Goal: Task Accomplishment & Management: Manage account settings

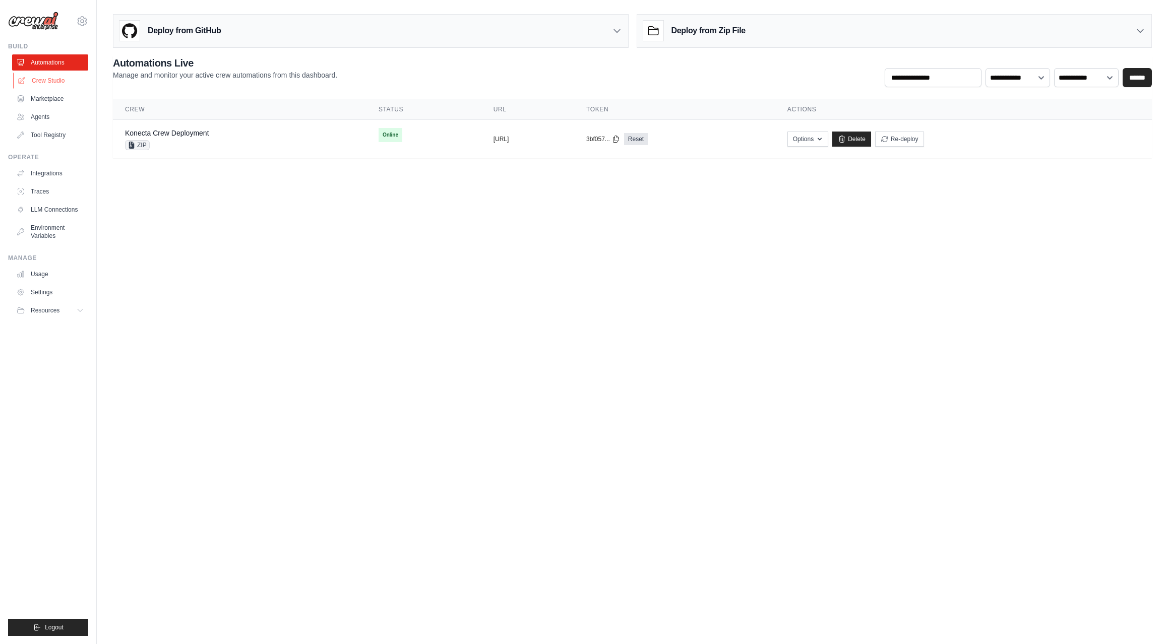
click at [44, 82] on link "Crew Studio" at bounding box center [51, 81] width 76 height 16
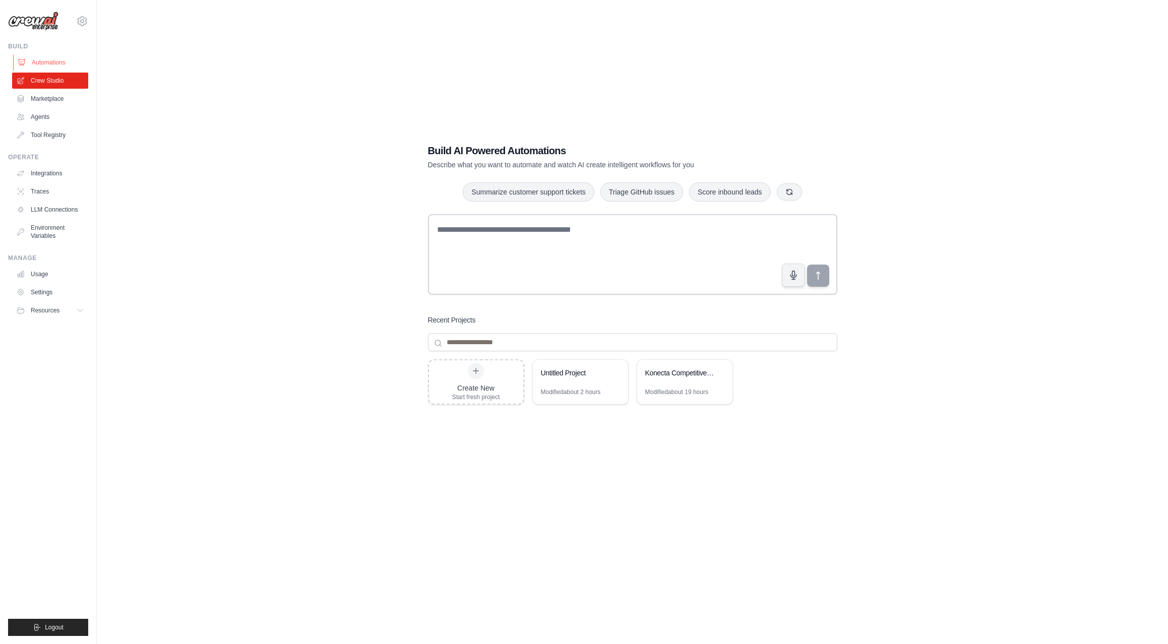
click at [50, 63] on link "Automations" at bounding box center [51, 62] width 76 height 16
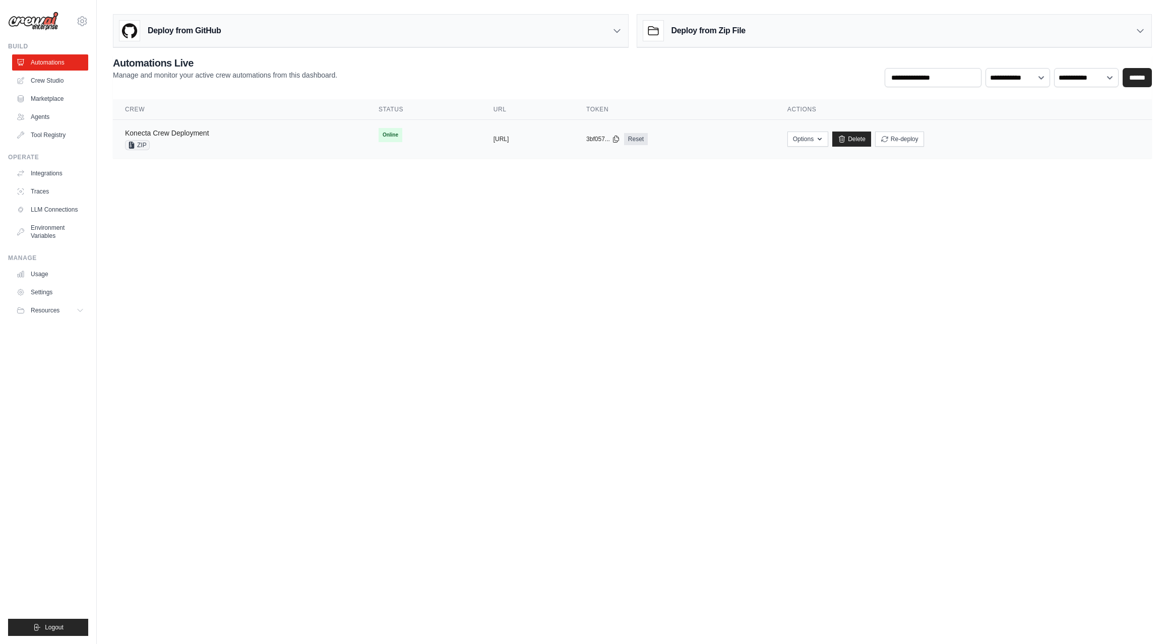
click at [169, 132] on link "Konecta Crew Deployment" at bounding box center [167, 133] width 84 height 8
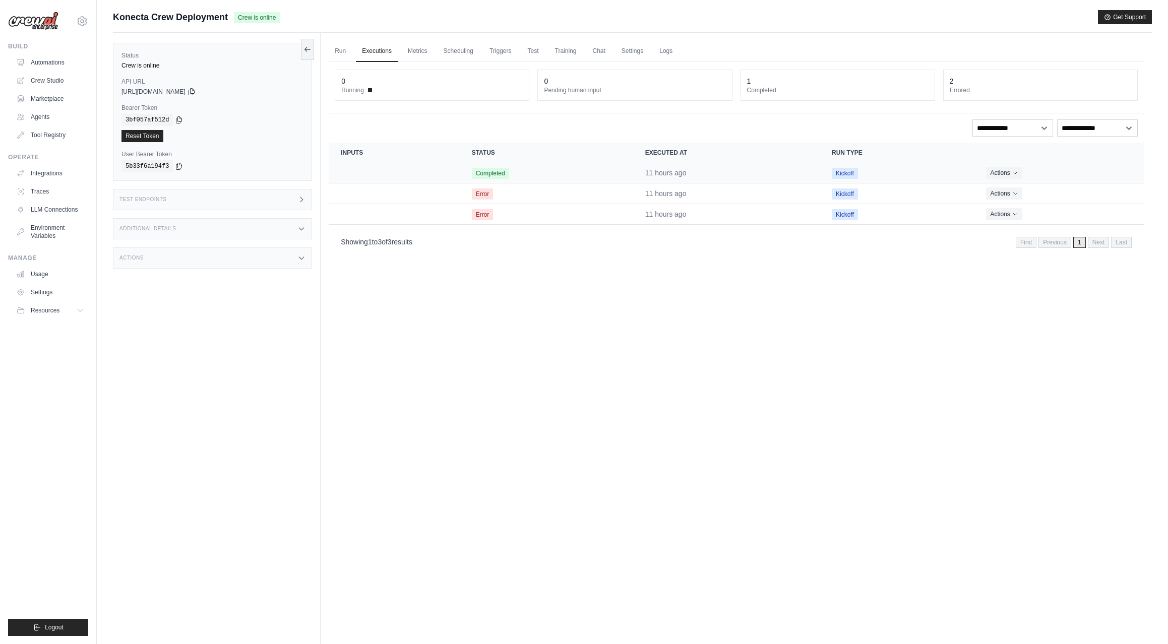
click at [507, 172] on span "Completed" at bounding box center [490, 173] width 37 height 11
click at [1016, 172] on icon "Actions for execution" at bounding box center [1015, 172] width 6 height 6
click at [1017, 171] on icon "Actions for execution" at bounding box center [1015, 172] width 6 height 6
click at [1083, 193] on link "View Details" at bounding box center [1099, 191] width 65 height 16
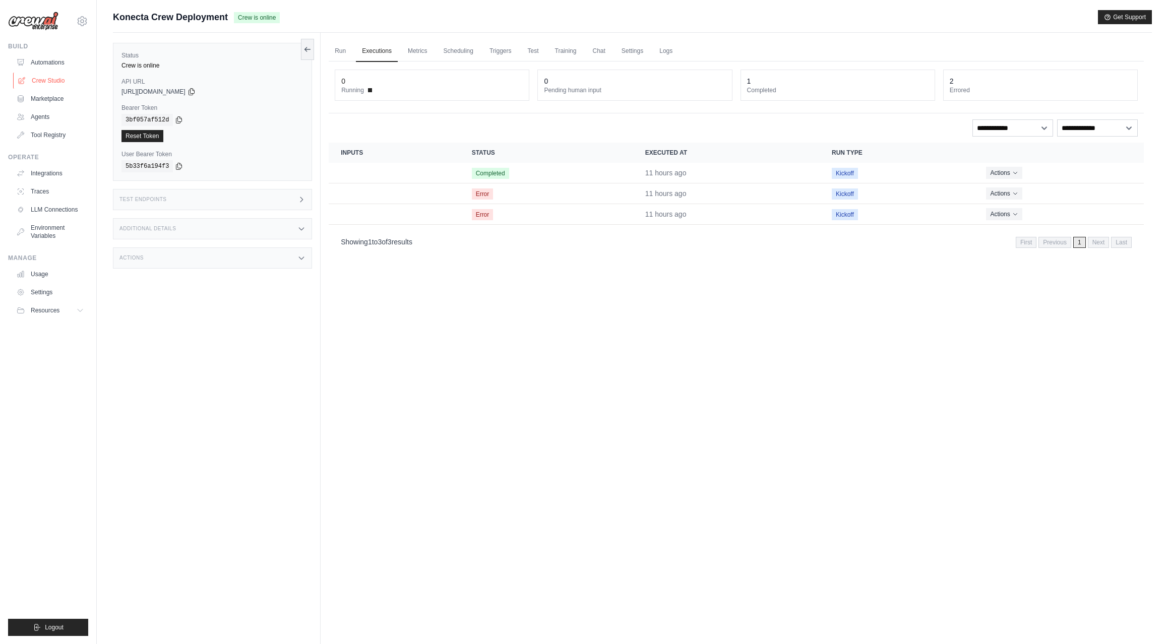
click at [47, 80] on link "Crew Studio" at bounding box center [51, 81] width 76 height 16
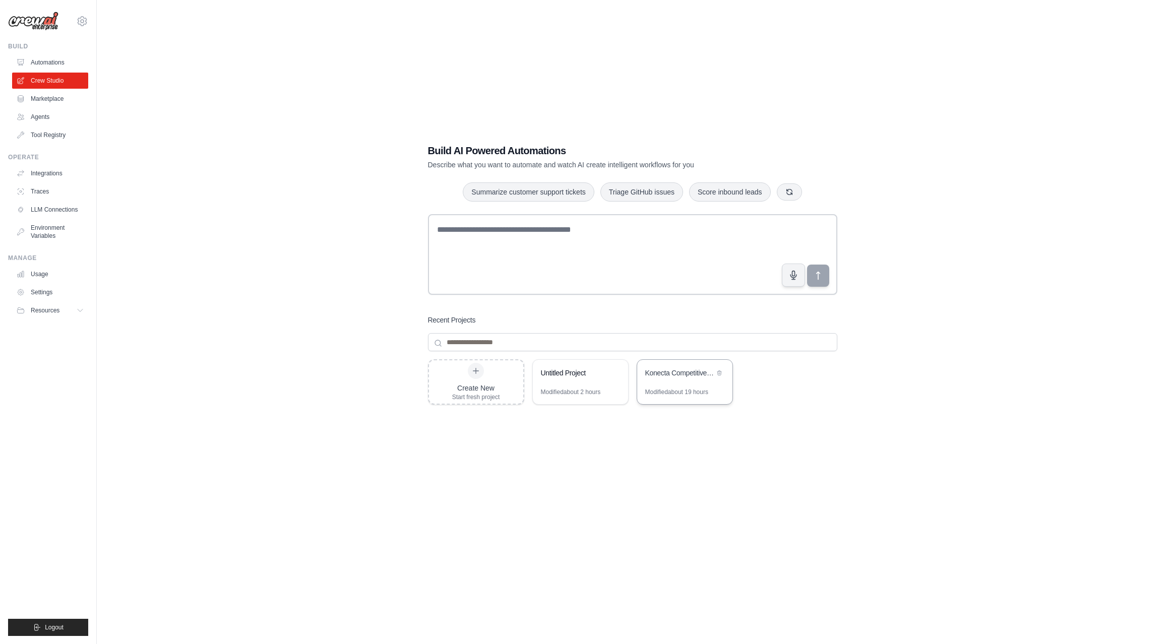
click at [680, 373] on div "Konecta Competitive Analysis Automation" at bounding box center [679, 373] width 69 height 10
click at [47, 210] on link "LLM Connections" at bounding box center [51, 210] width 76 height 16
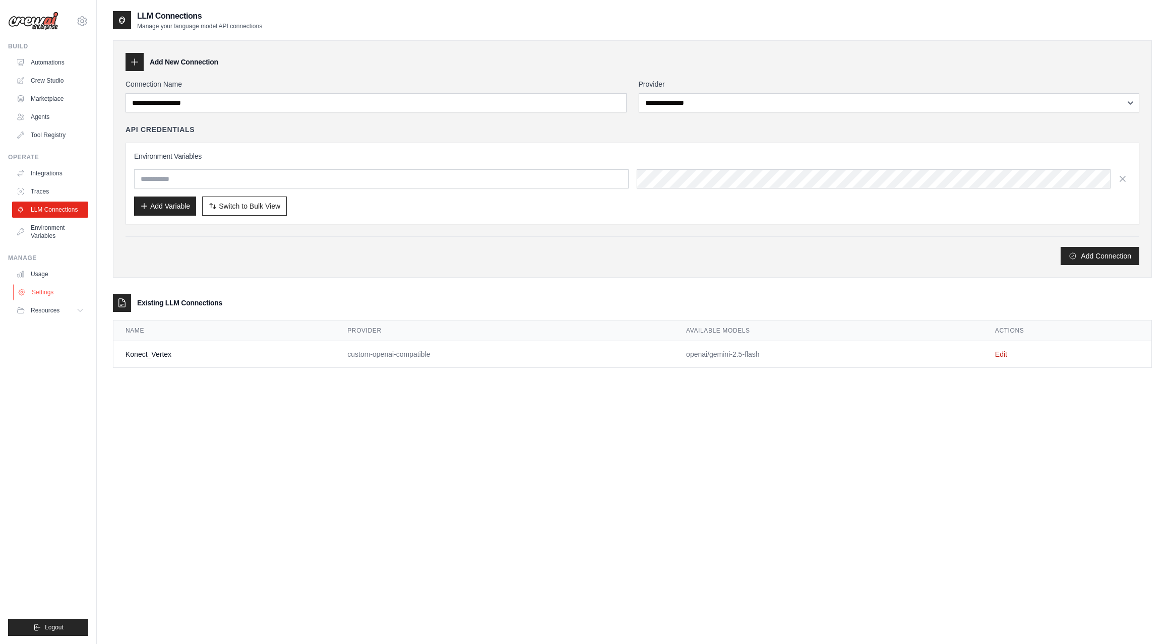
click at [46, 291] on link "Settings" at bounding box center [51, 292] width 76 height 16
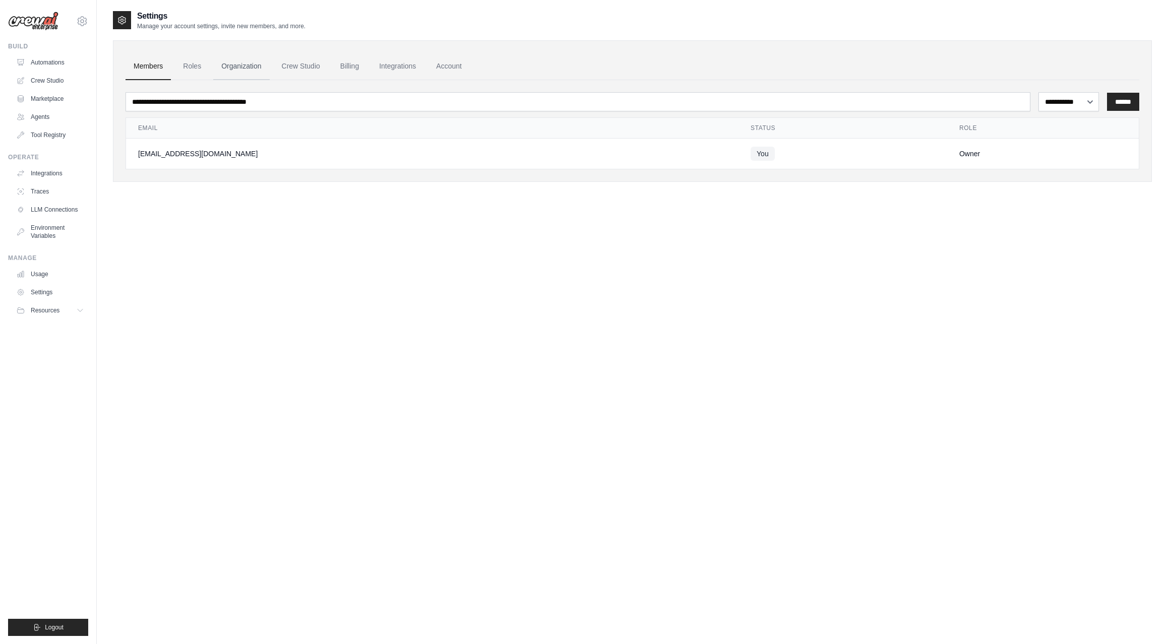
click at [234, 68] on link "Organization" at bounding box center [241, 66] width 56 height 27
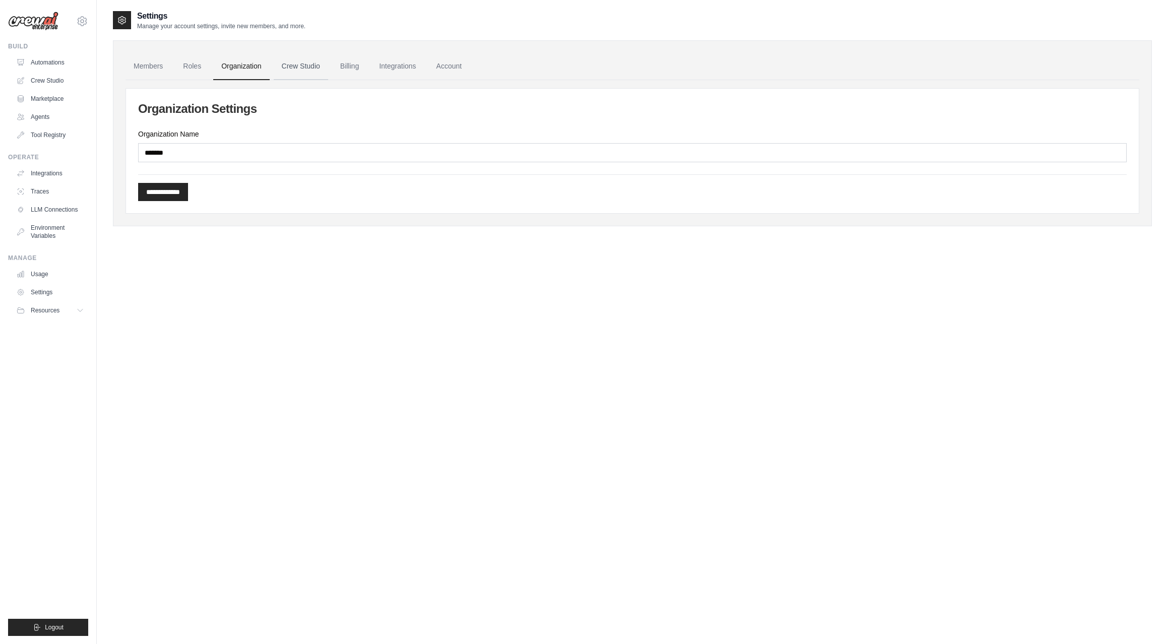
click at [300, 67] on link "Crew Studio" at bounding box center [301, 66] width 54 height 27
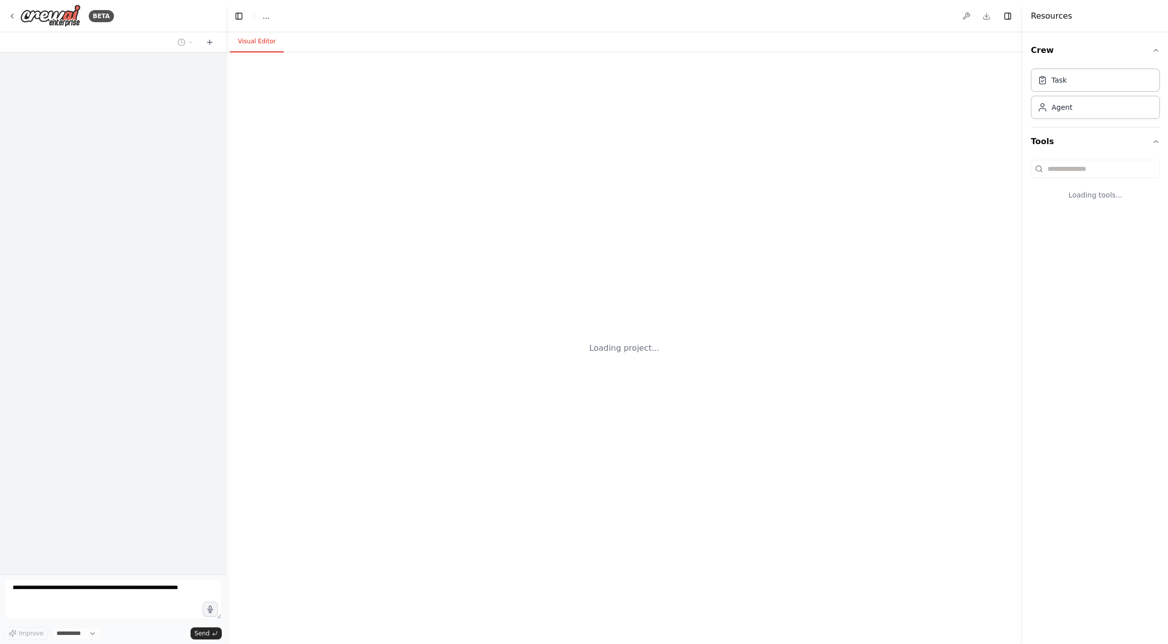
select select "****"
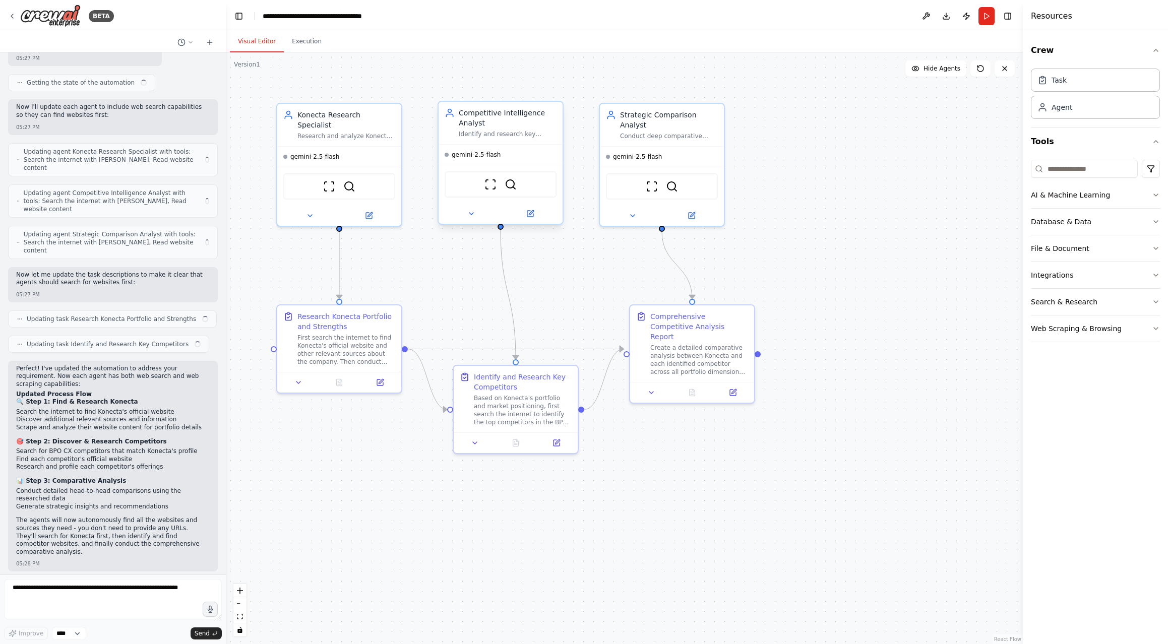
scroll to position [1157, 0]
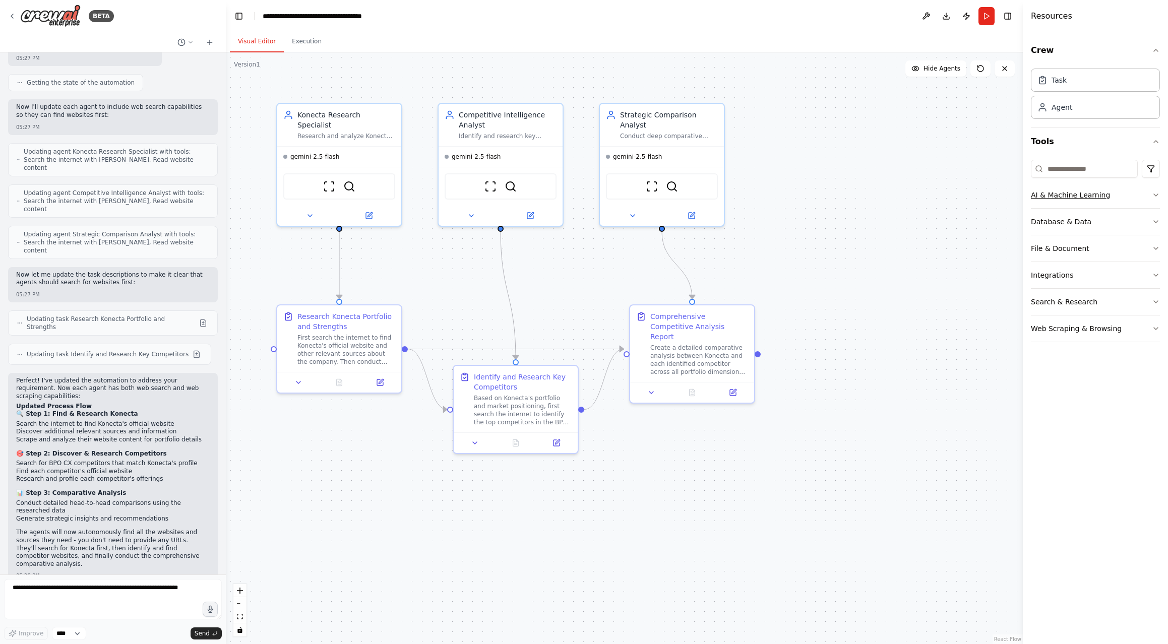
click at [1157, 194] on icon "button" at bounding box center [1156, 195] width 8 height 8
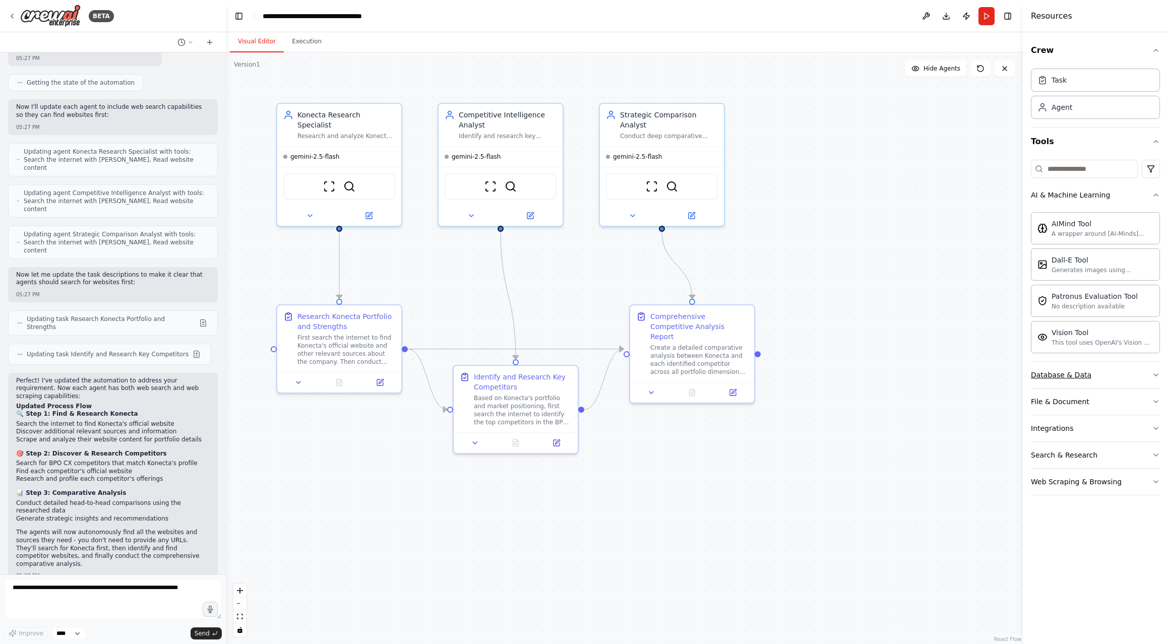
click at [1156, 374] on icon "button" at bounding box center [1156, 375] width 8 height 8
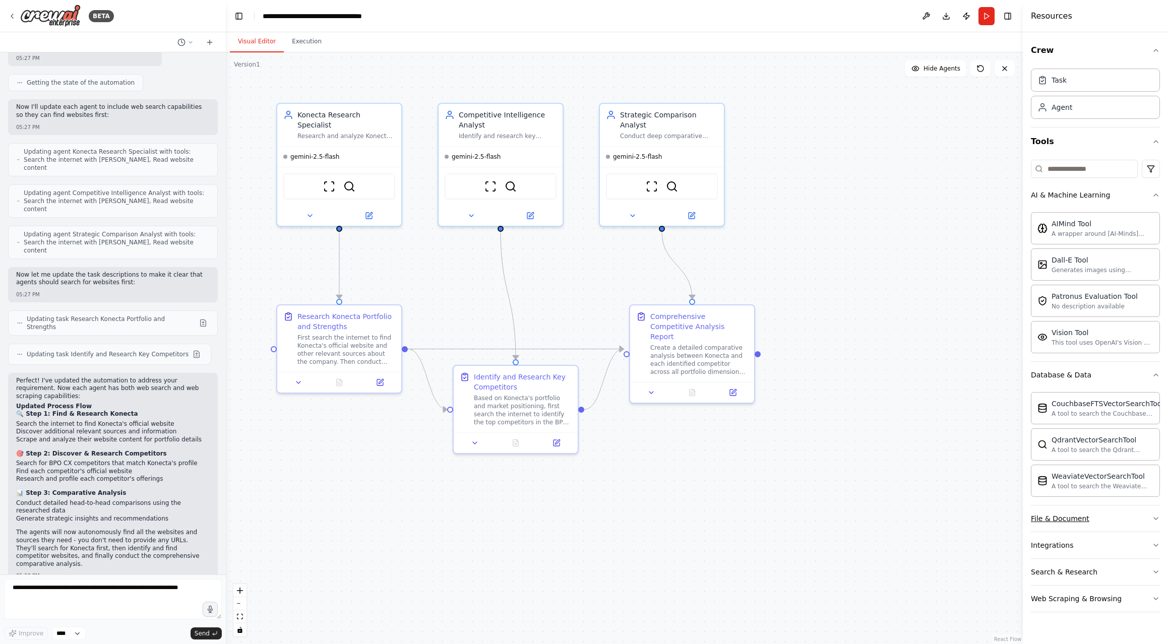
click at [1155, 520] on icon "button" at bounding box center [1156, 519] width 8 height 8
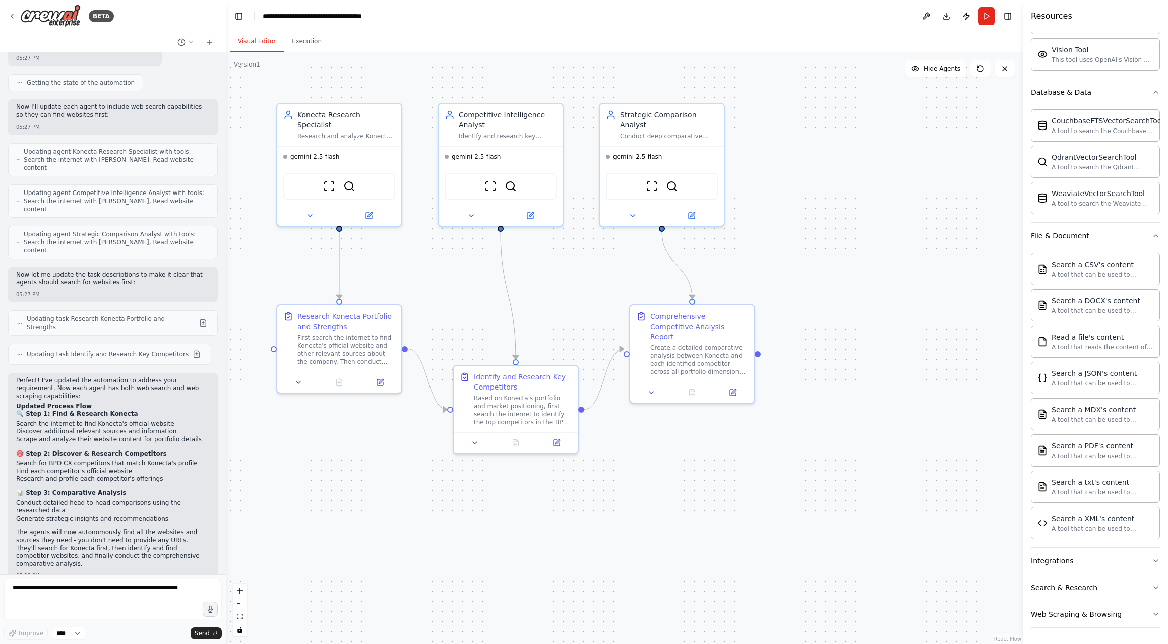
click at [1153, 564] on icon "button" at bounding box center [1156, 561] width 8 height 8
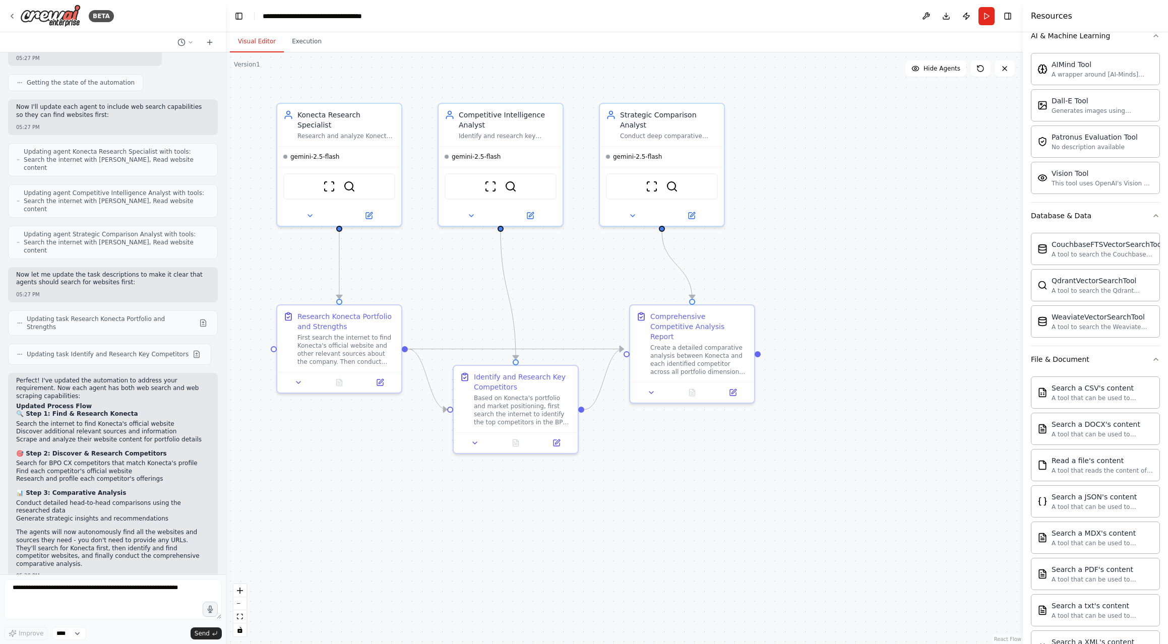
scroll to position [129, 0]
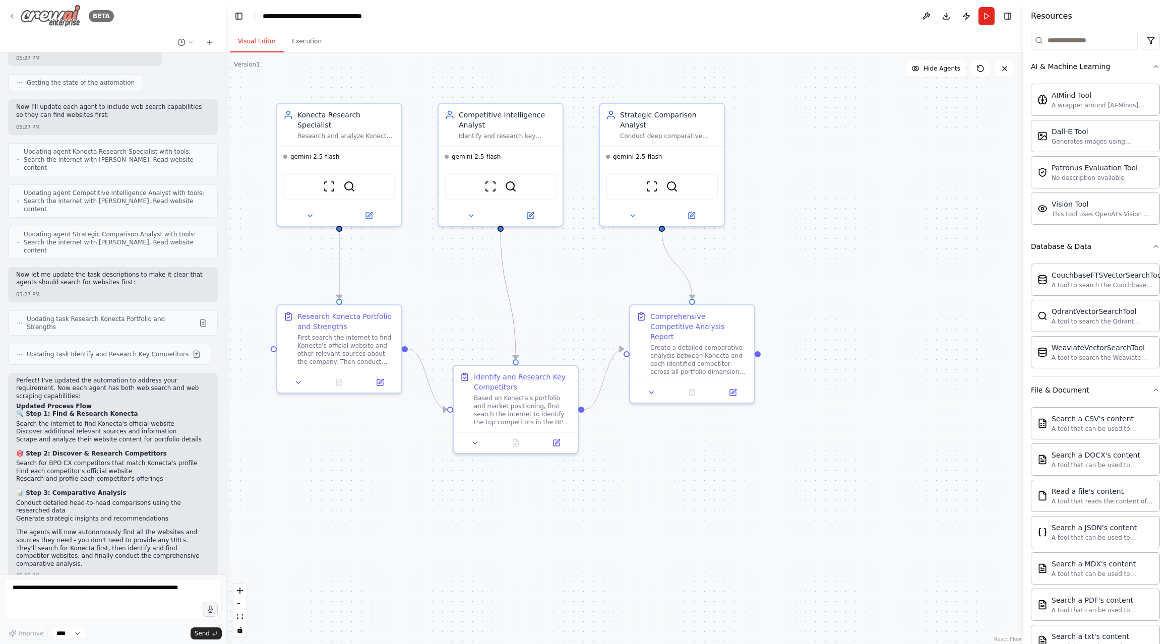
click at [14, 14] on icon at bounding box center [12, 16] width 8 height 8
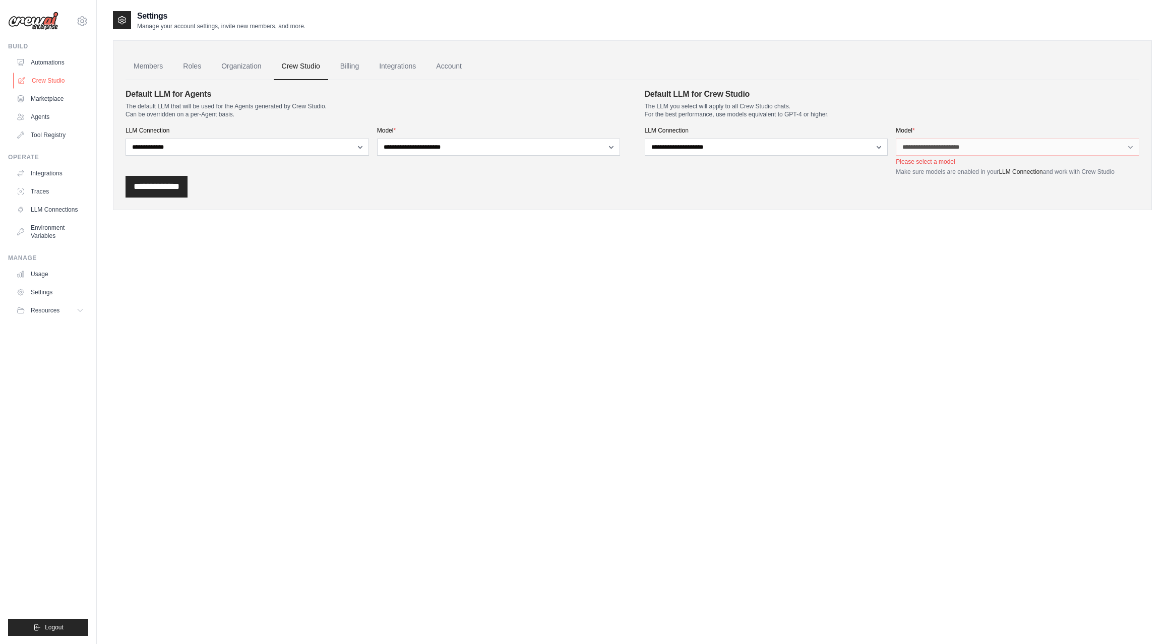
click at [59, 83] on link "Crew Studio" at bounding box center [51, 81] width 76 height 16
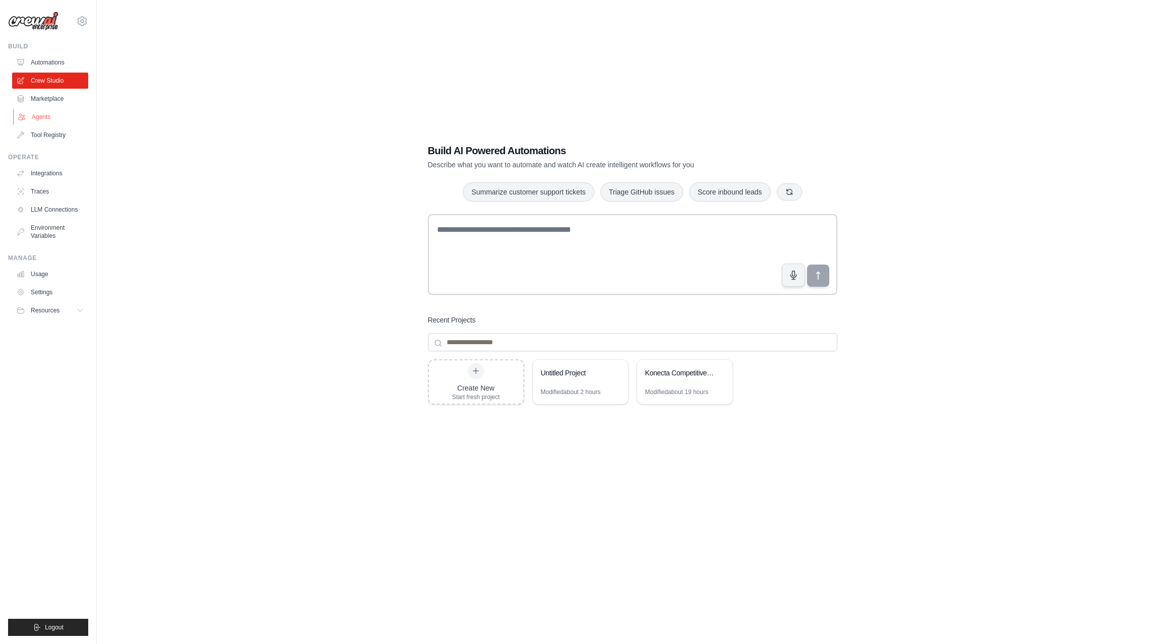
click at [39, 118] on link "Agents" at bounding box center [51, 117] width 76 height 16
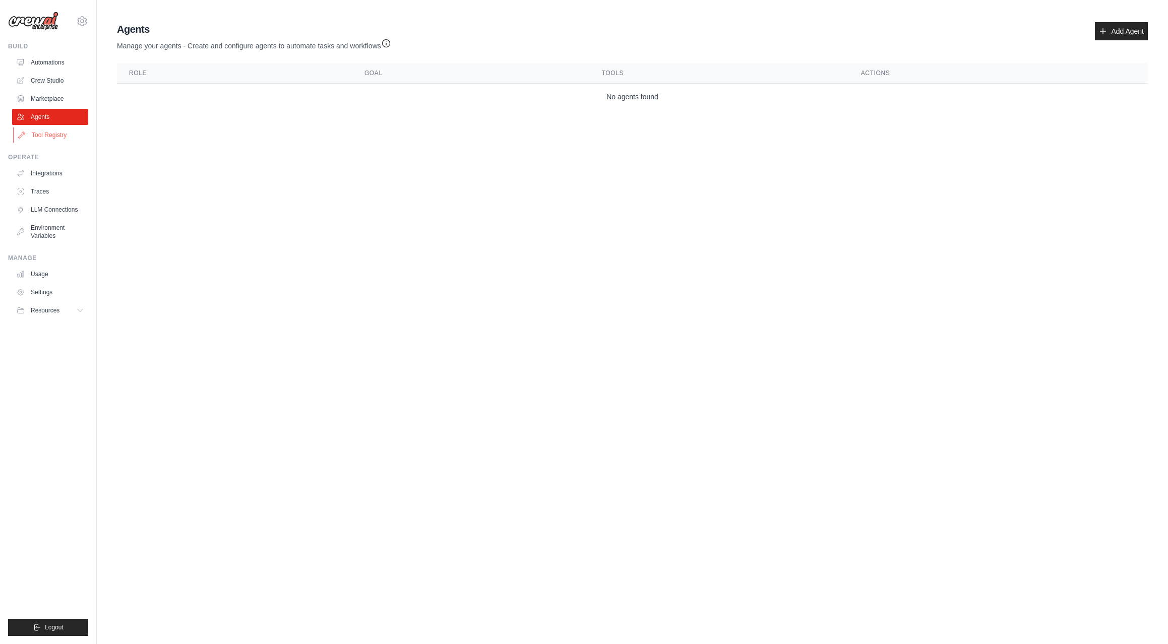
click at [43, 136] on link "Tool Registry" at bounding box center [51, 135] width 76 height 16
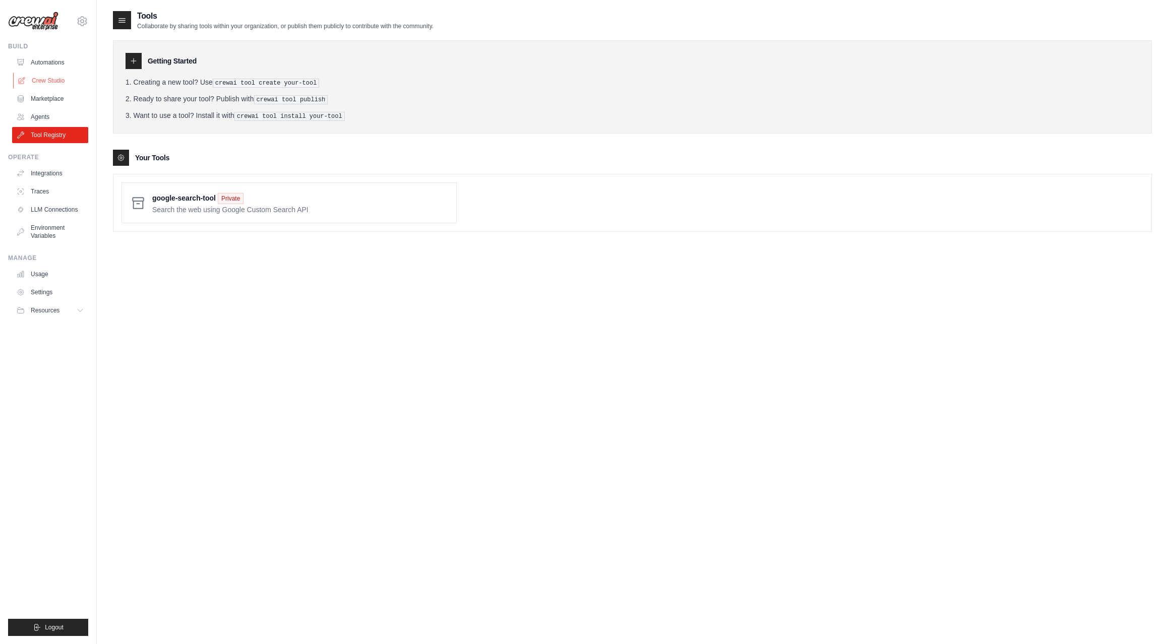
click at [45, 75] on link "Crew Studio" at bounding box center [51, 81] width 76 height 16
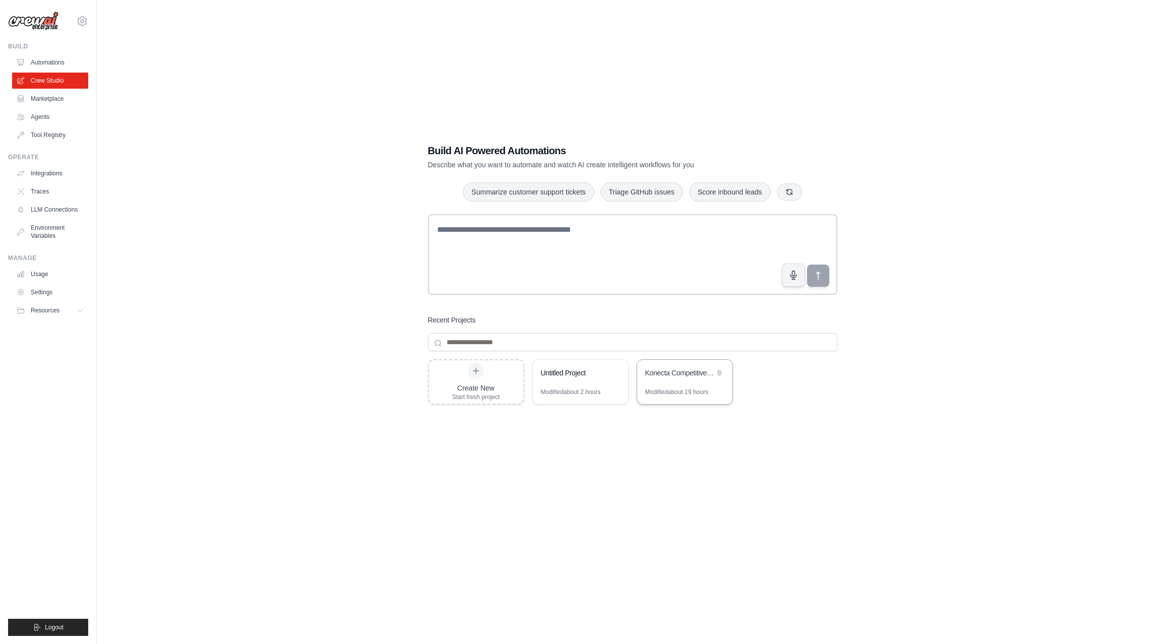
click at [680, 385] on div "Konecta Competitive Analysis Automation" at bounding box center [684, 374] width 95 height 28
click at [52, 58] on link "Automations" at bounding box center [51, 62] width 76 height 16
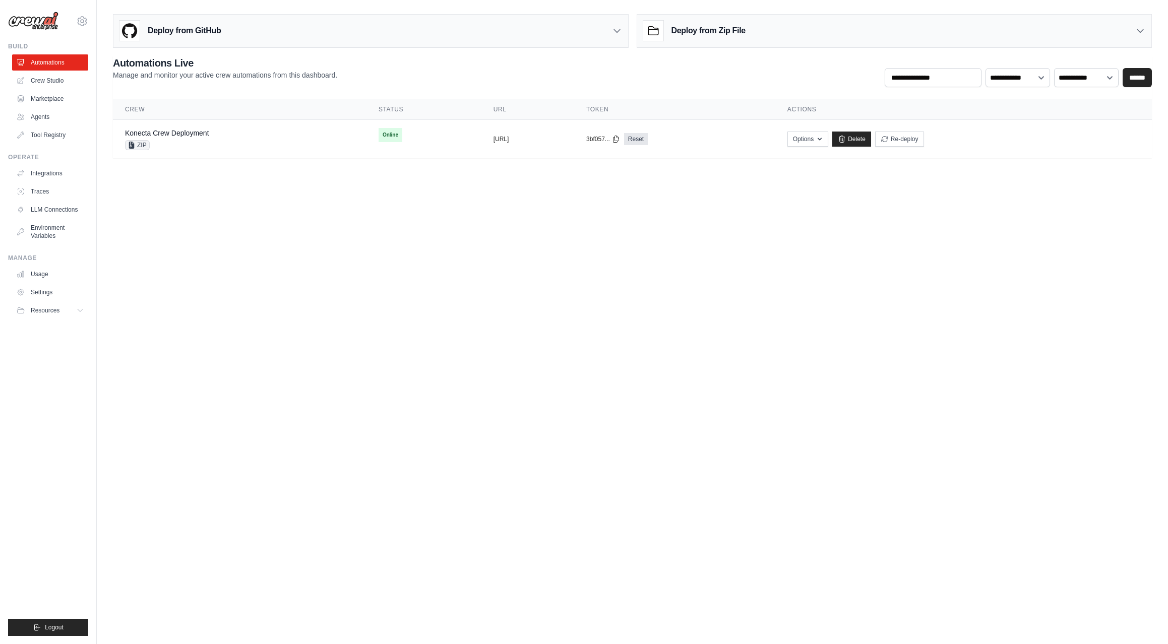
click at [198, 33] on h3 "Deploy from GitHub" at bounding box center [184, 31] width 73 height 12
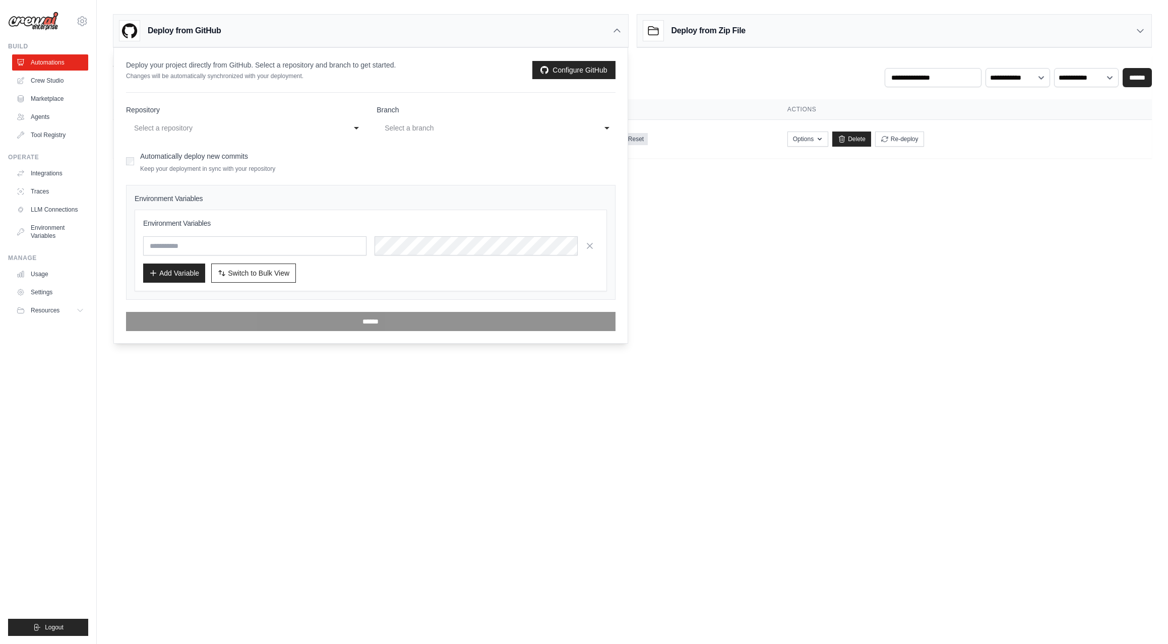
click at [356, 126] on div "**********" at bounding box center [245, 128] width 238 height 18
click at [549, 142] on form "**********" at bounding box center [371, 218] width 490 height 226
click at [613, 29] on icon at bounding box center [617, 31] width 10 height 10
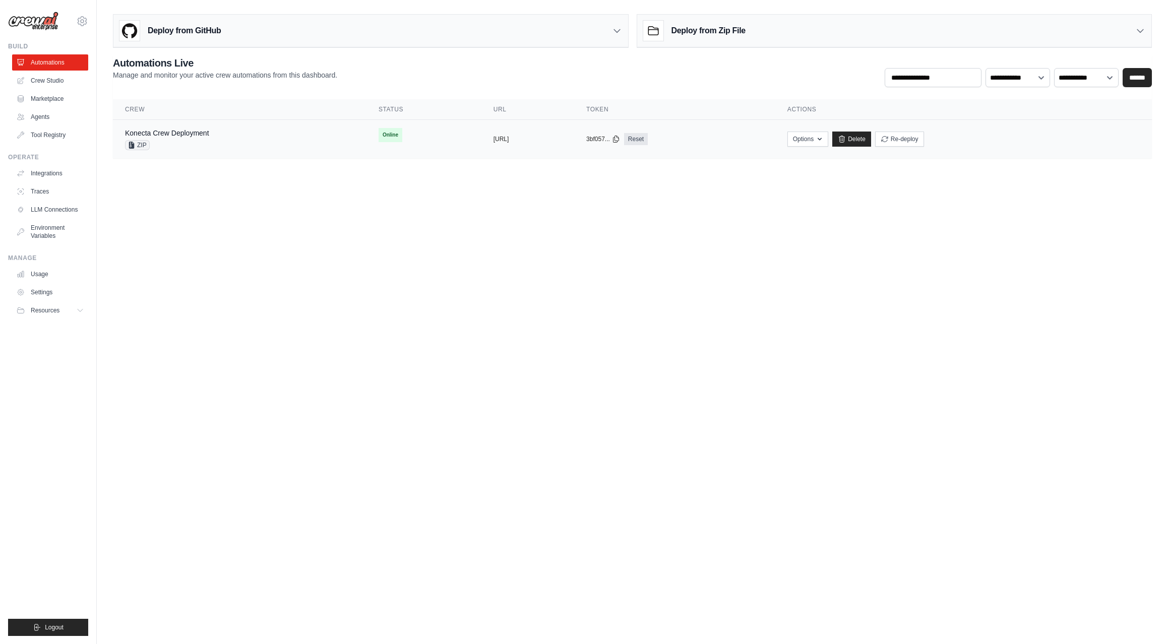
click at [183, 138] on div "Konecta Crew Deployment" at bounding box center [167, 133] width 84 height 10
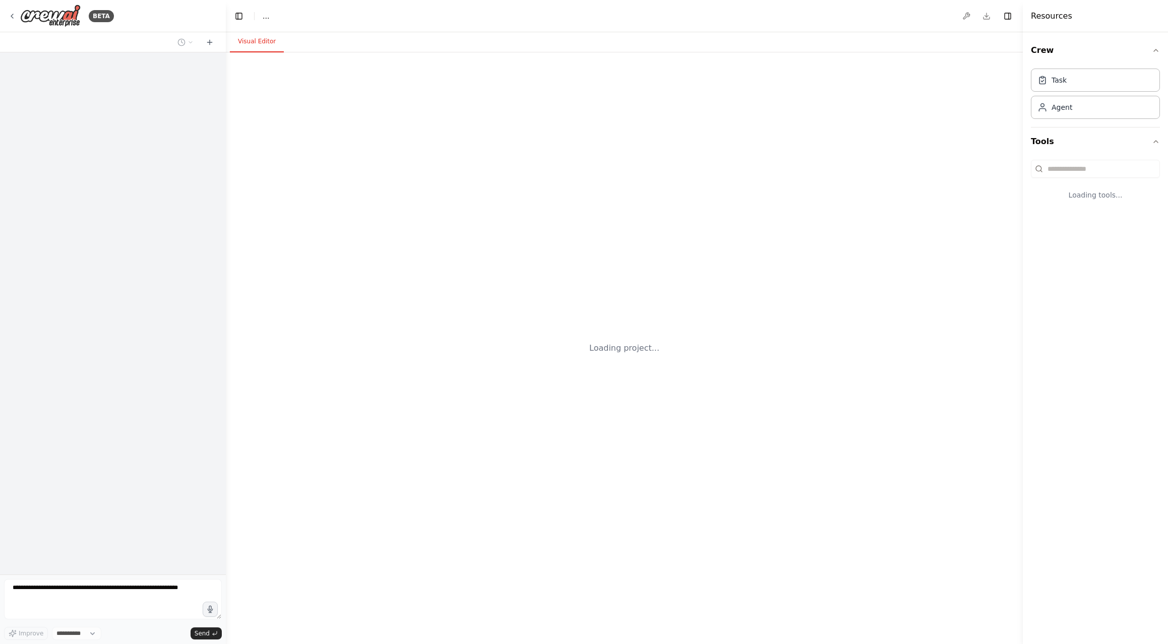
select select "****"
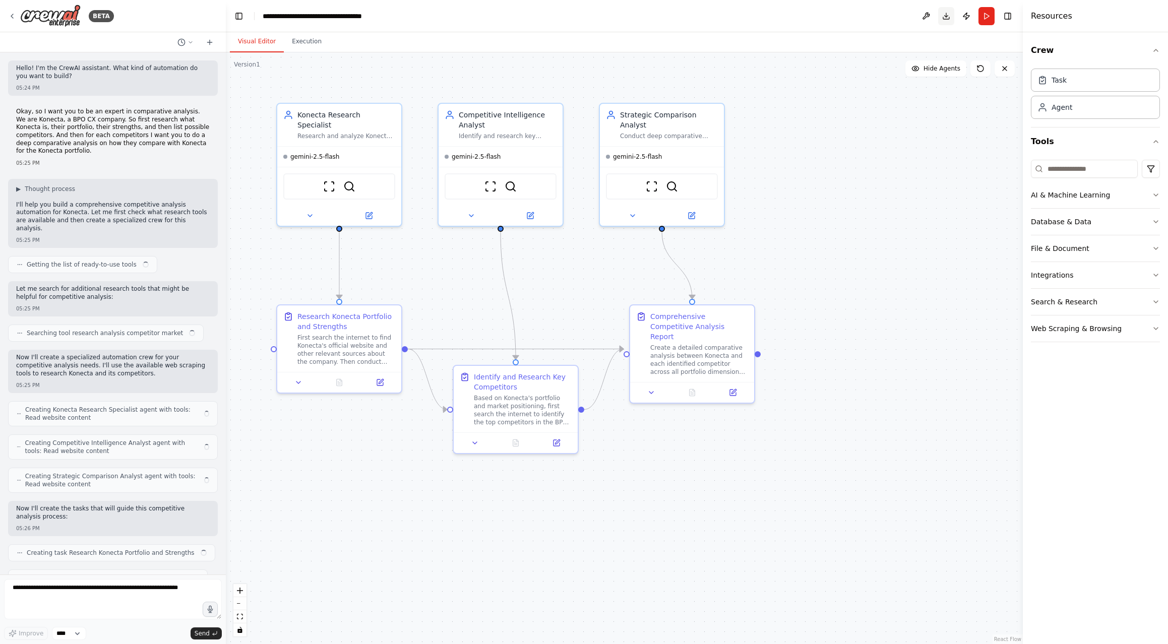
scroll to position [607, 0]
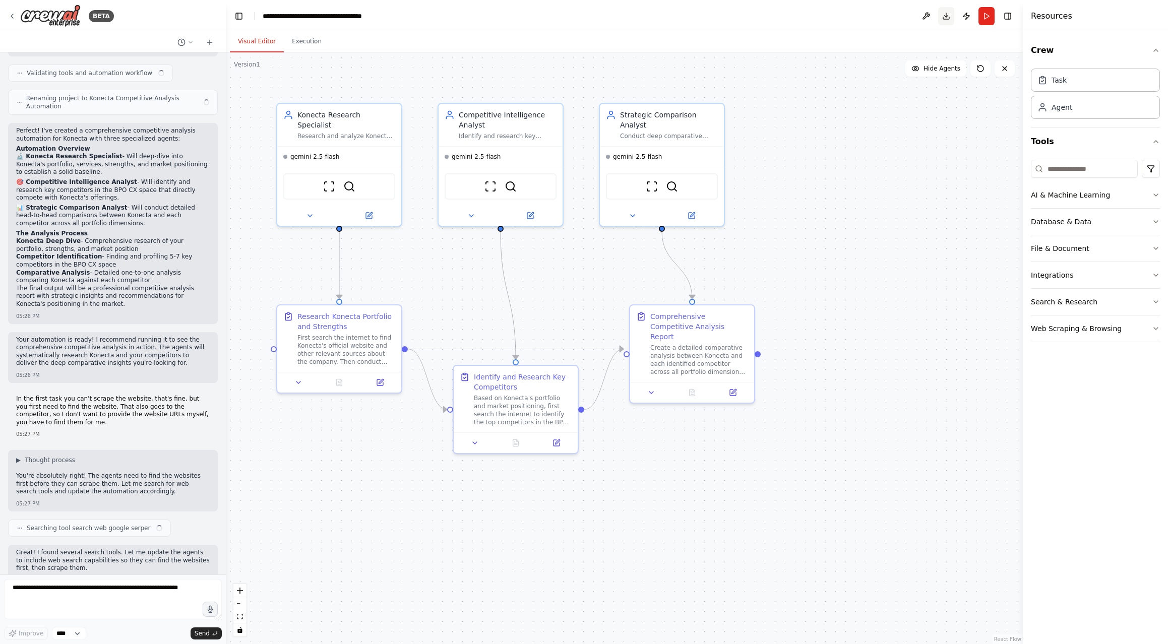
click at [948, 18] on button "Download" at bounding box center [946, 16] width 16 height 18
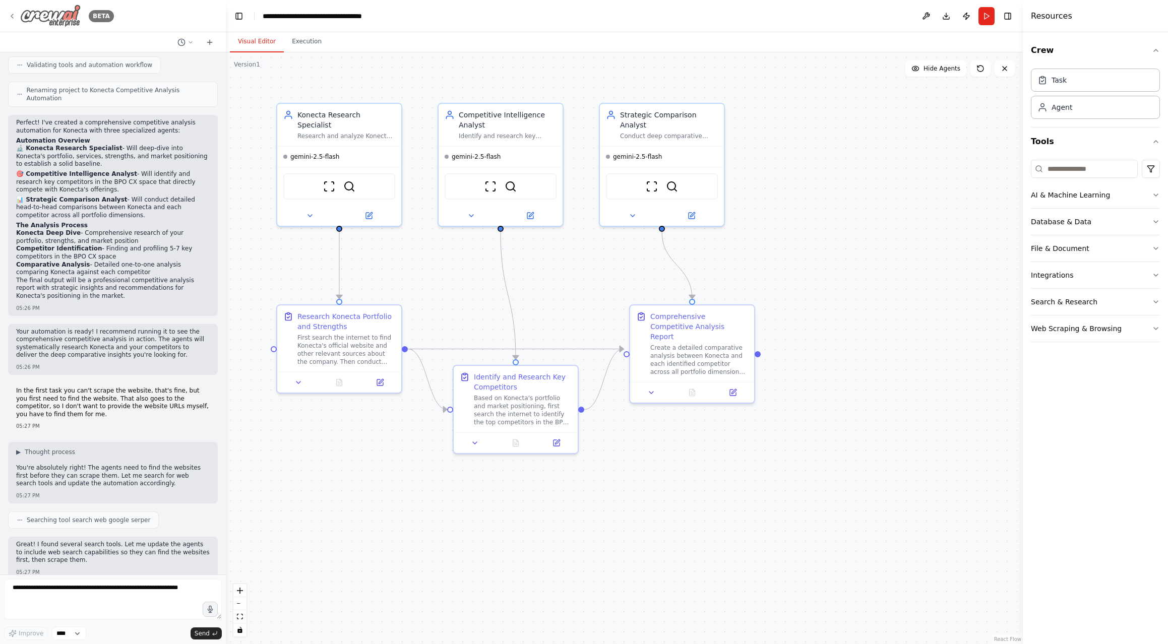
click at [11, 16] on icon at bounding box center [12, 16] width 2 height 4
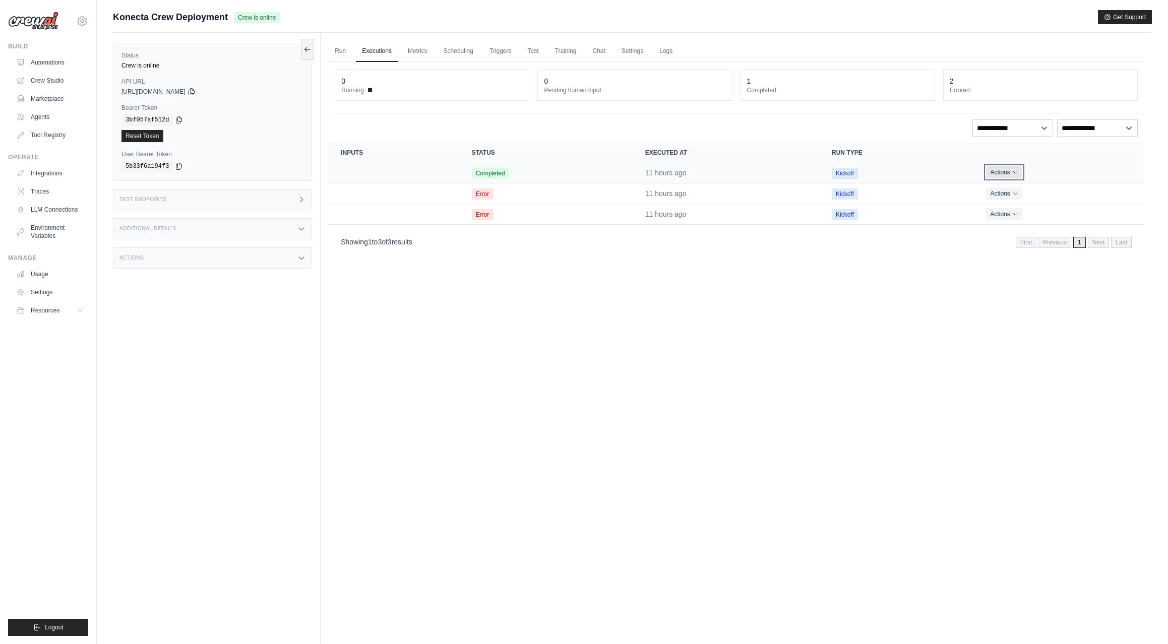
click at [1017, 169] on icon "Actions for execution" at bounding box center [1015, 172] width 6 height 6
click at [337, 50] on link "Run" at bounding box center [340, 51] width 23 height 21
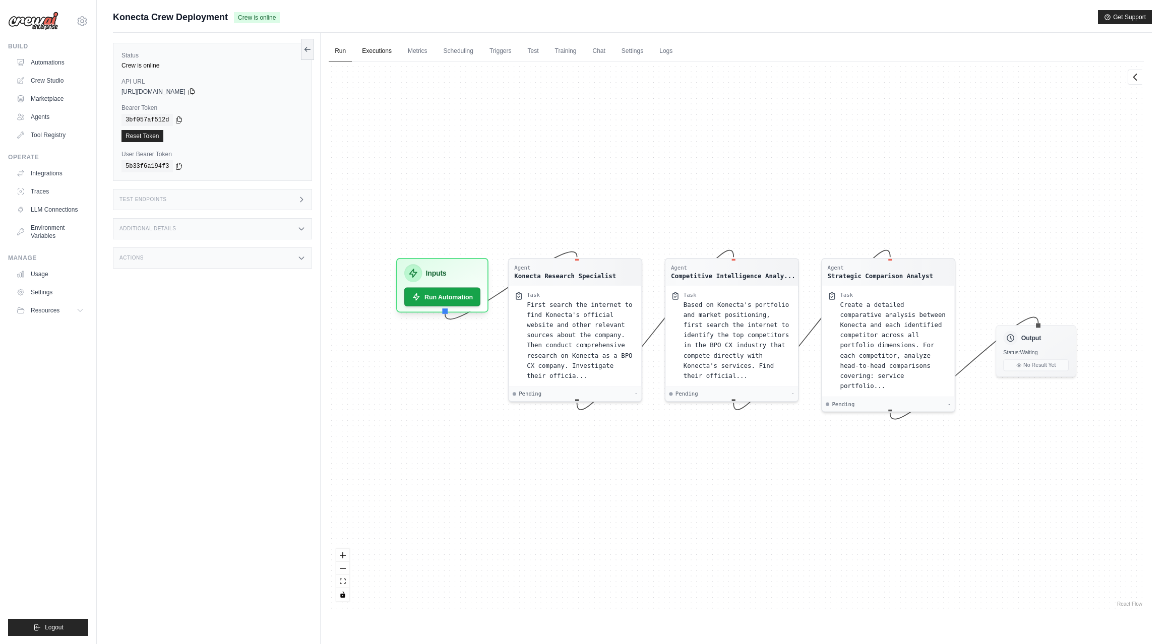
click at [382, 47] on link "Executions" at bounding box center [377, 51] width 42 height 21
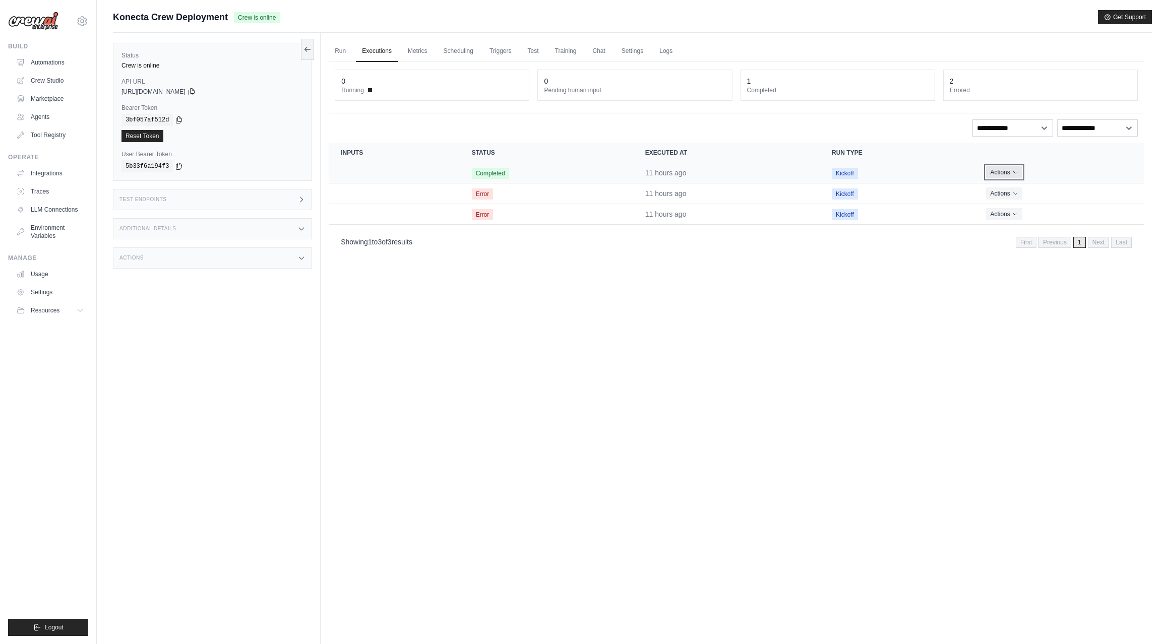
click at [1015, 171] on icon "Actions for execution" at bounding box center [1015, 172] width 6 height 6
click at [1092, 195] on link "View Details" at bounding box center [1099, 191] width 65 height 16
click at [420, 52] on link "Metrics" at bounding box center [418, 51] width 32 height 21
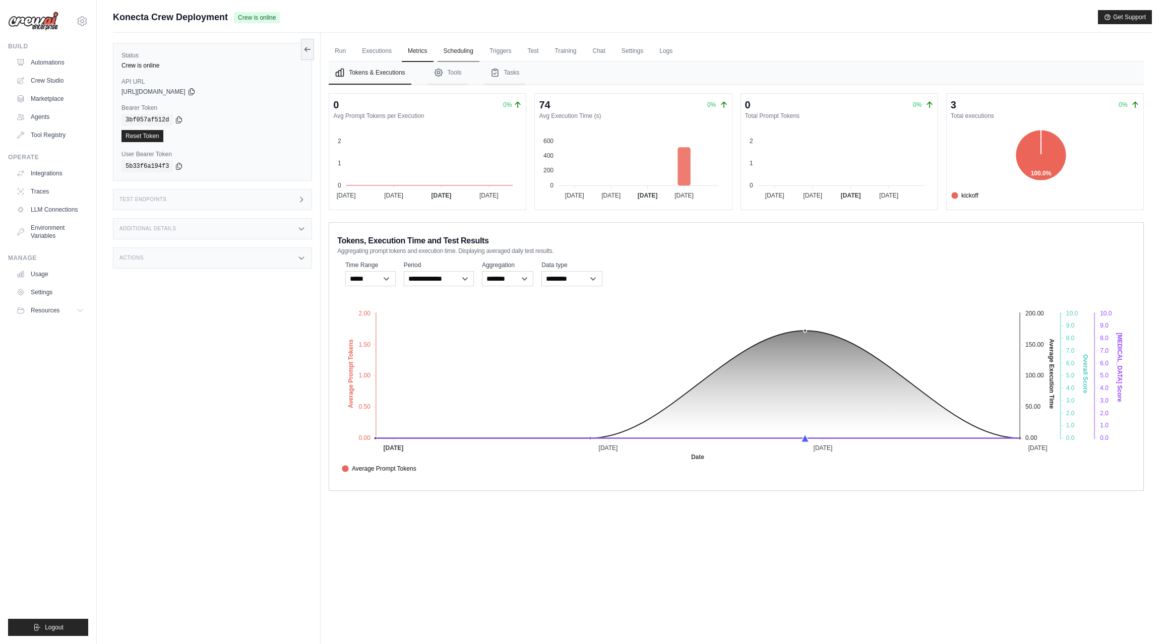
click at [464, 52] on link "Scheduling" at bounding box center [459, 51] width 42 height 21
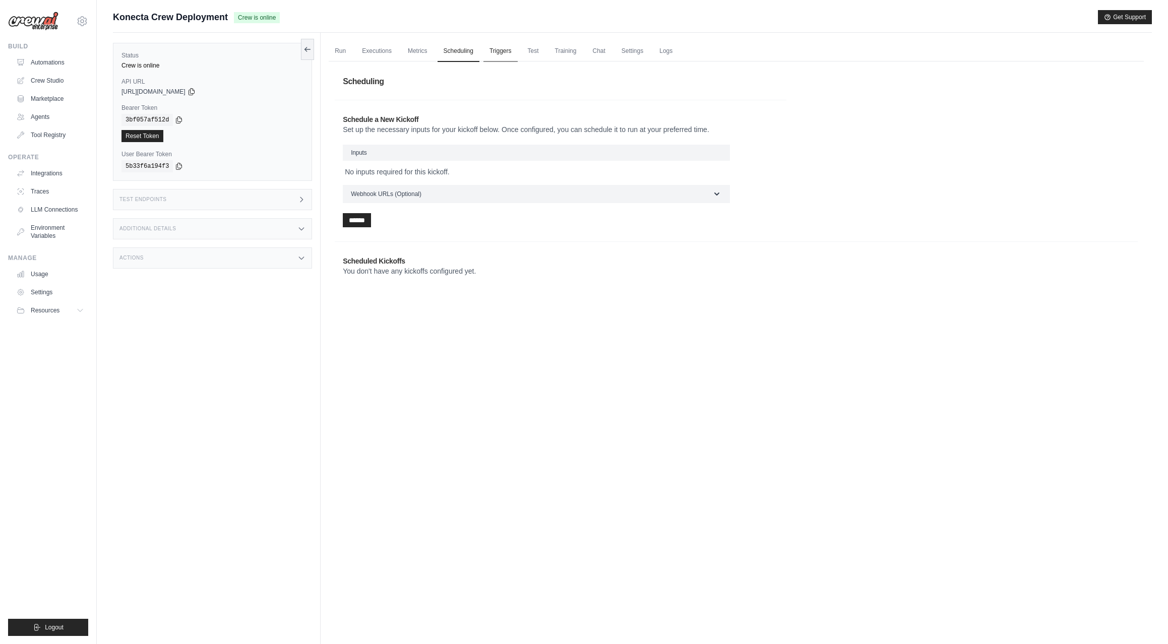
click at [503, 52] on link "Triggers" at bounding box center [501, 51] width 34 height 21
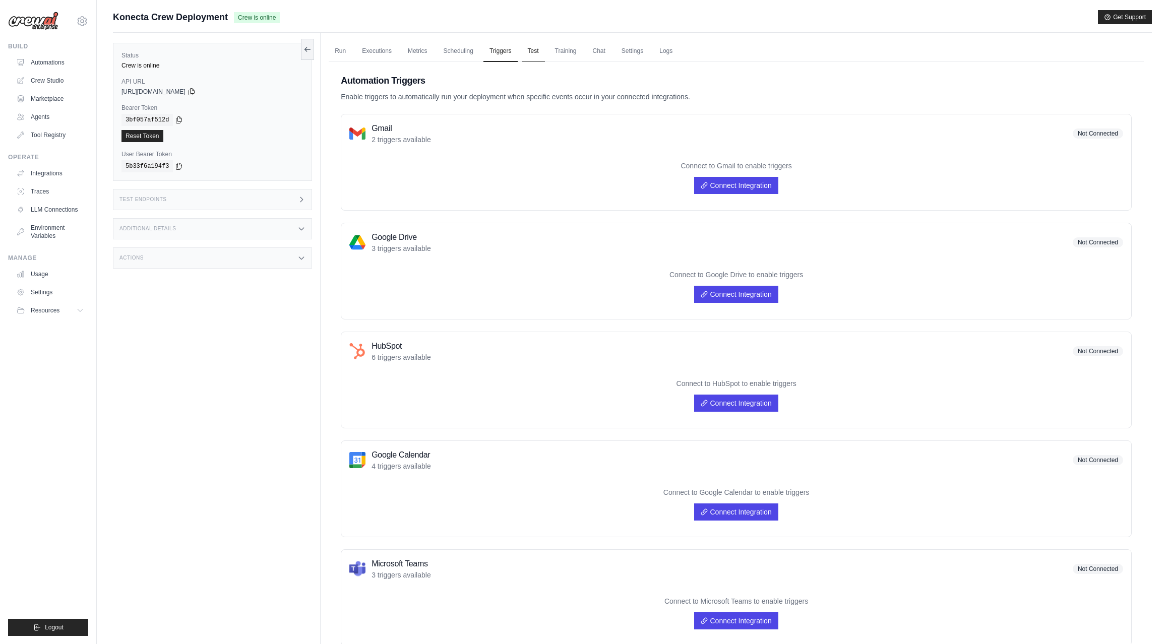
click at [529, 52] on link "Test" at bounding box center [533, 51] width 23 height 21
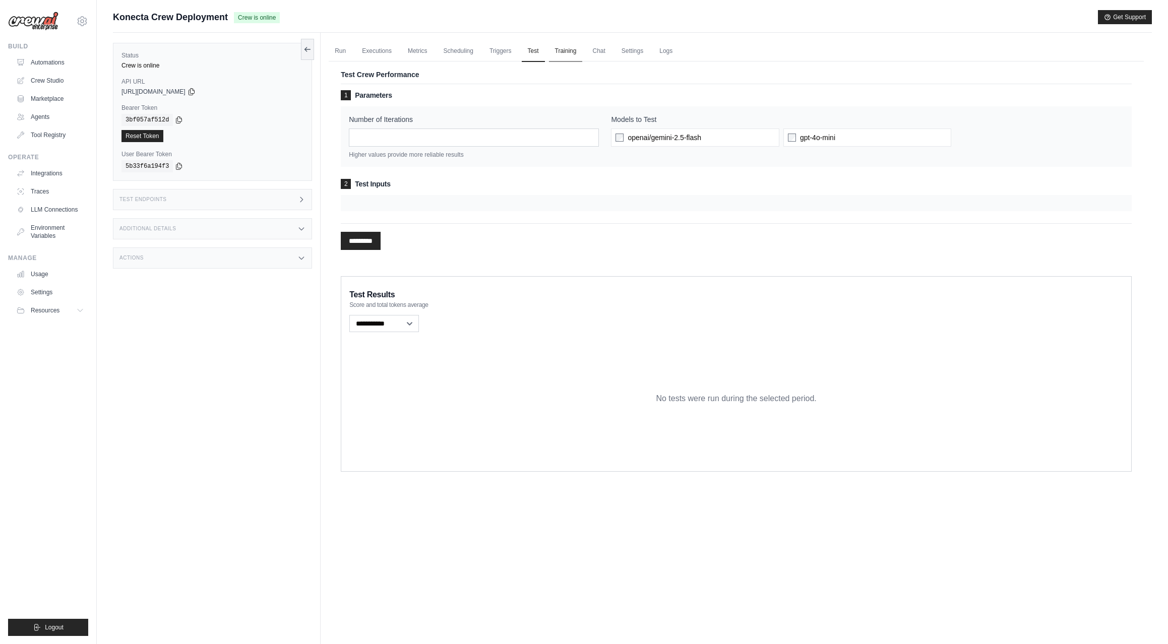
click at [572, 51] on link "Training" at bounding box center [566, 51] width 34 height 21
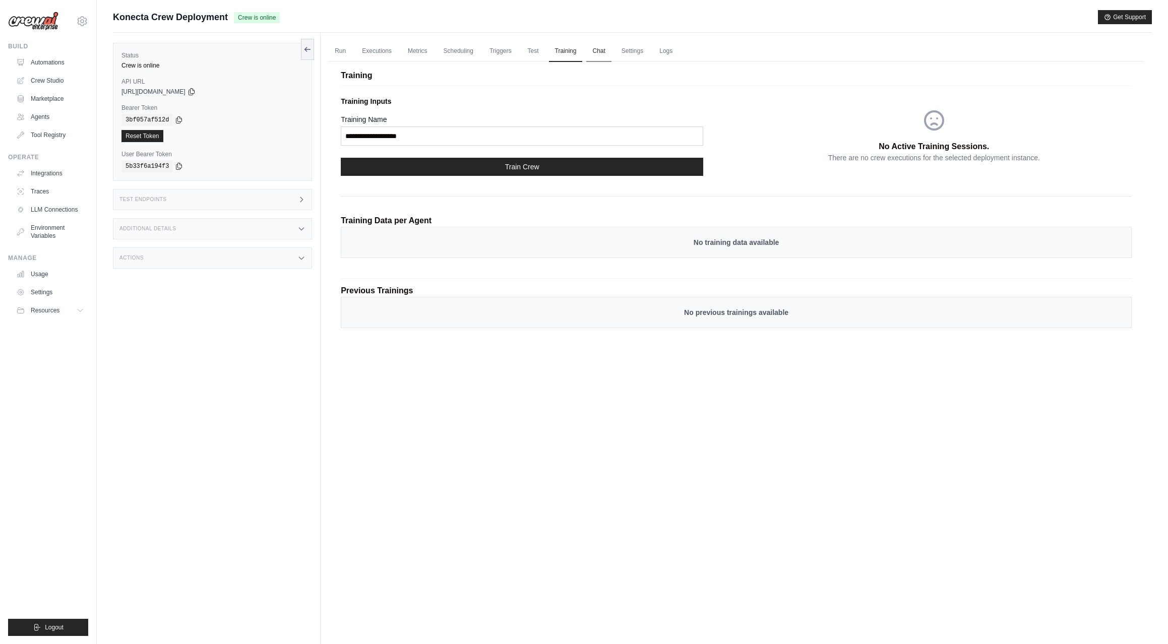
click at [596, 52] on link "Chat" at bounding box center [598, 51] width 25 height 21
click at [634, 49] on link "Settings" at bounding box center [633, 51] width 34 height 21
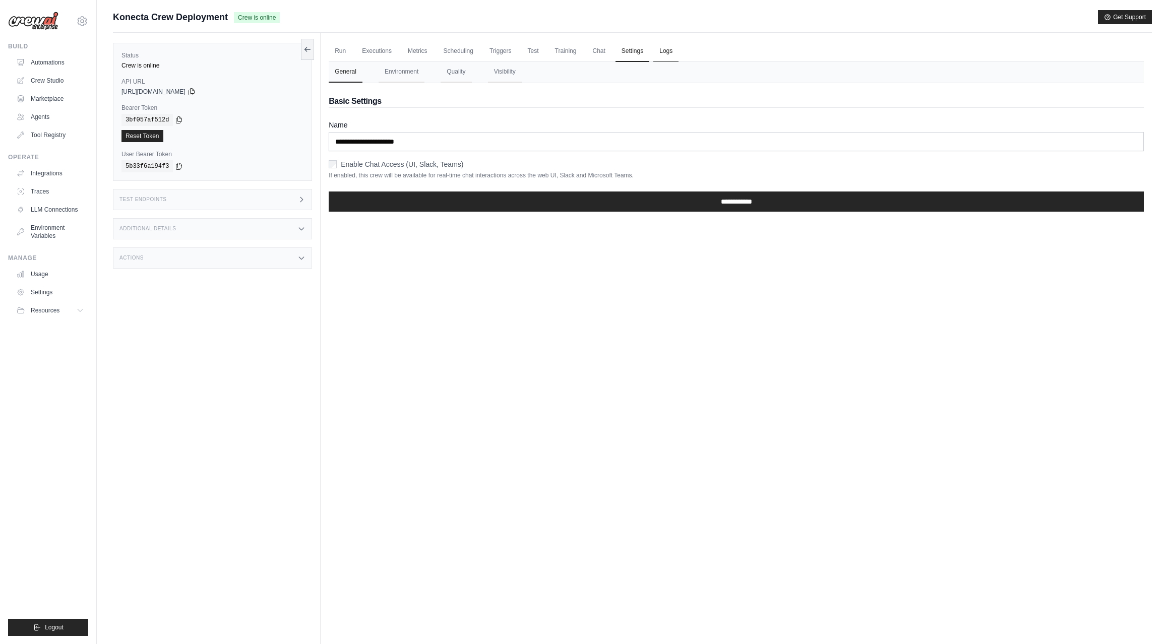
click at [664, 53] on link "Logs" at bounding box center [665, 51] width 25 height 21
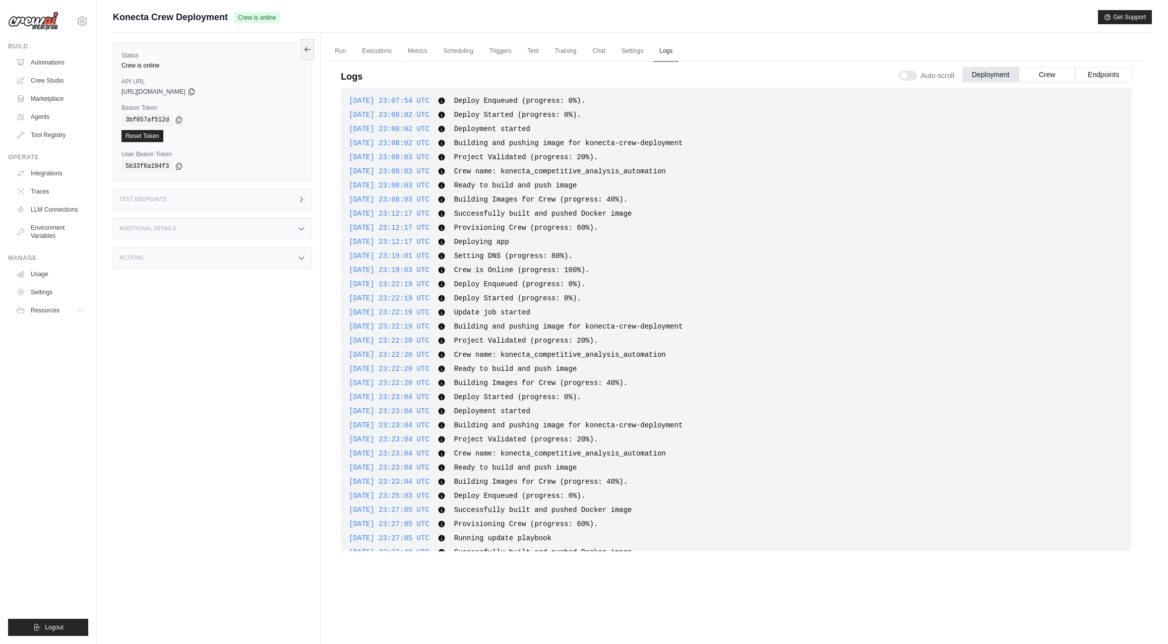
scroll to position [413, 0]
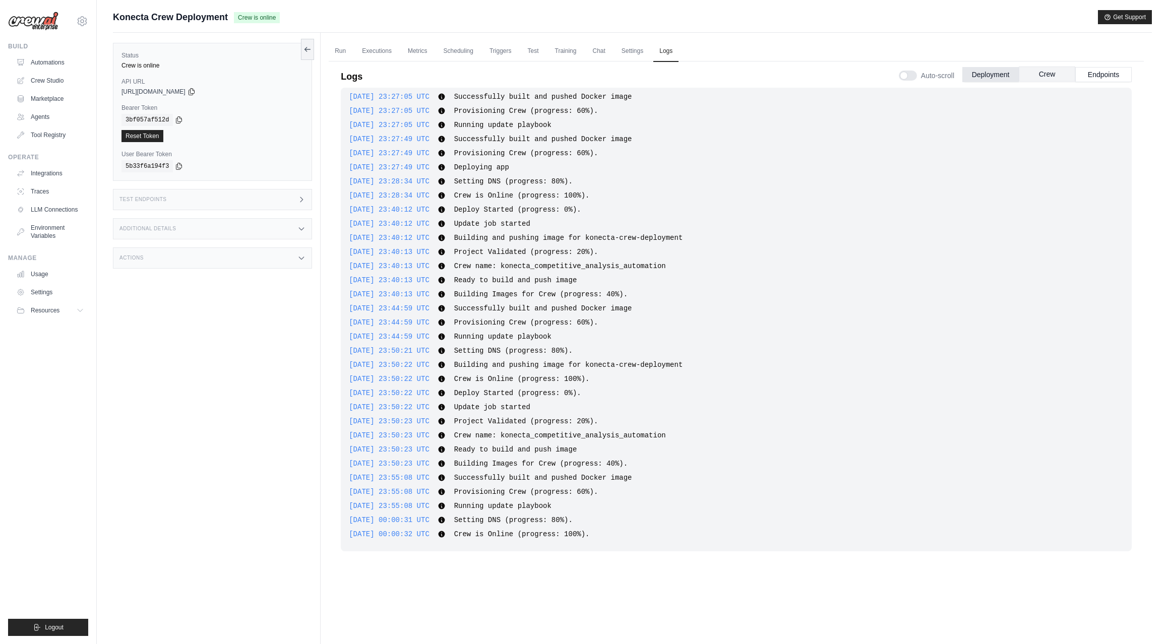
click at [1042, 73] on button "Crew" at bounding box center [1047, 74] width 56 height 15
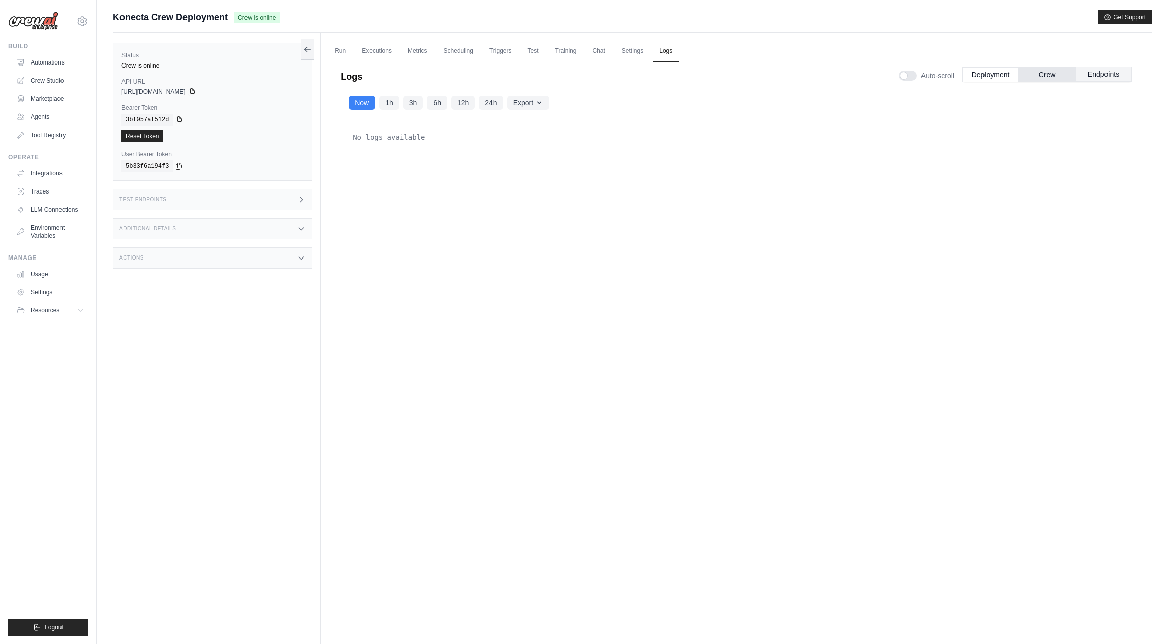
click at [1098, 73] on button "Endpoints" at bounding box center [1103, 74] width 56 height 15
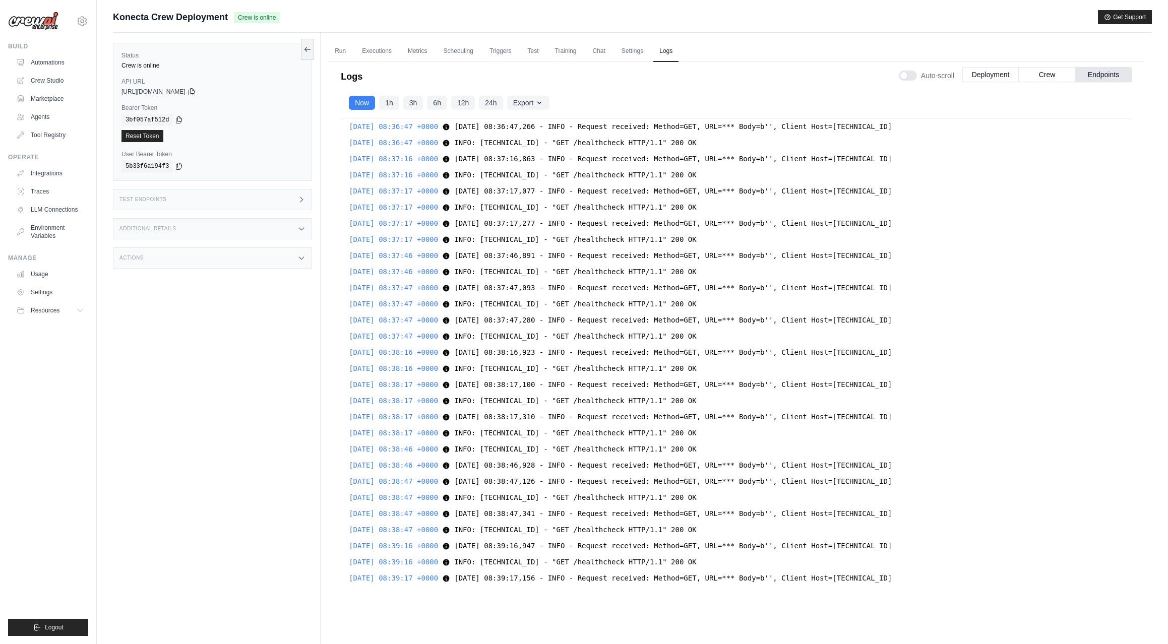
scroll to position [13962, 0]
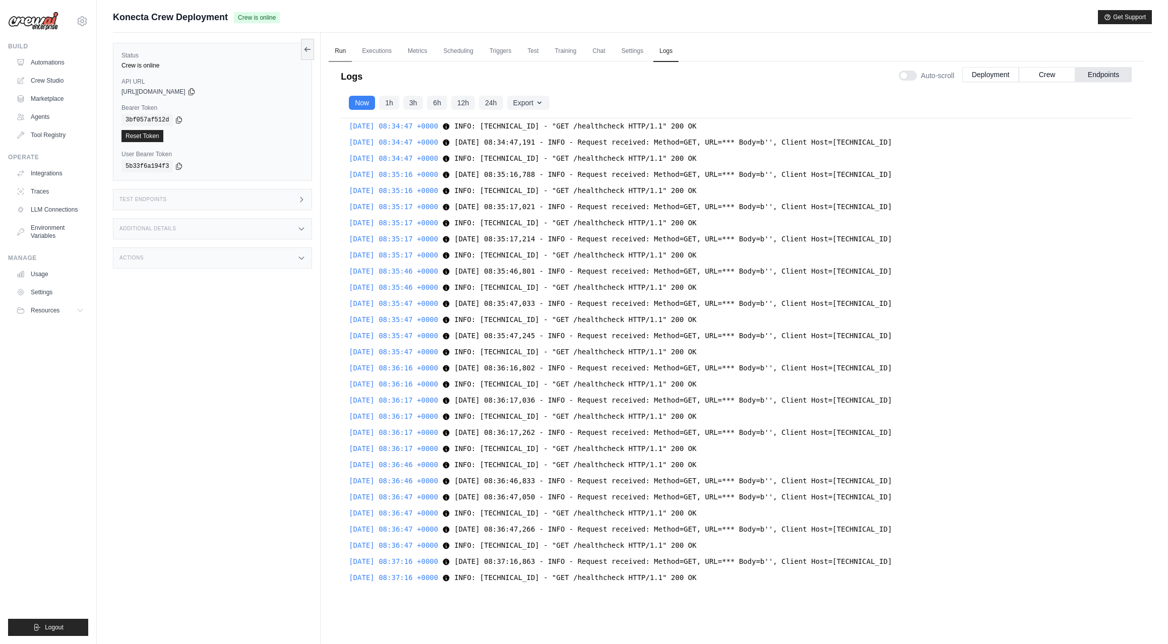
click at [340, 52] on link "Run" at bounding box center [340, 51] width 23 height 21
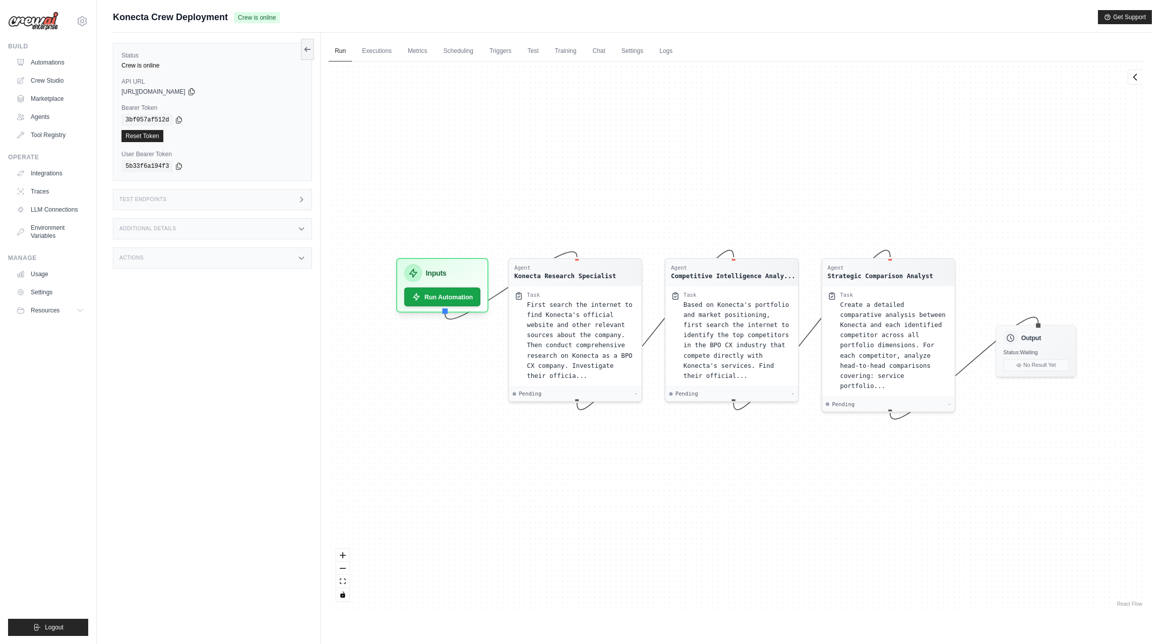
scroll to position [43, 0]
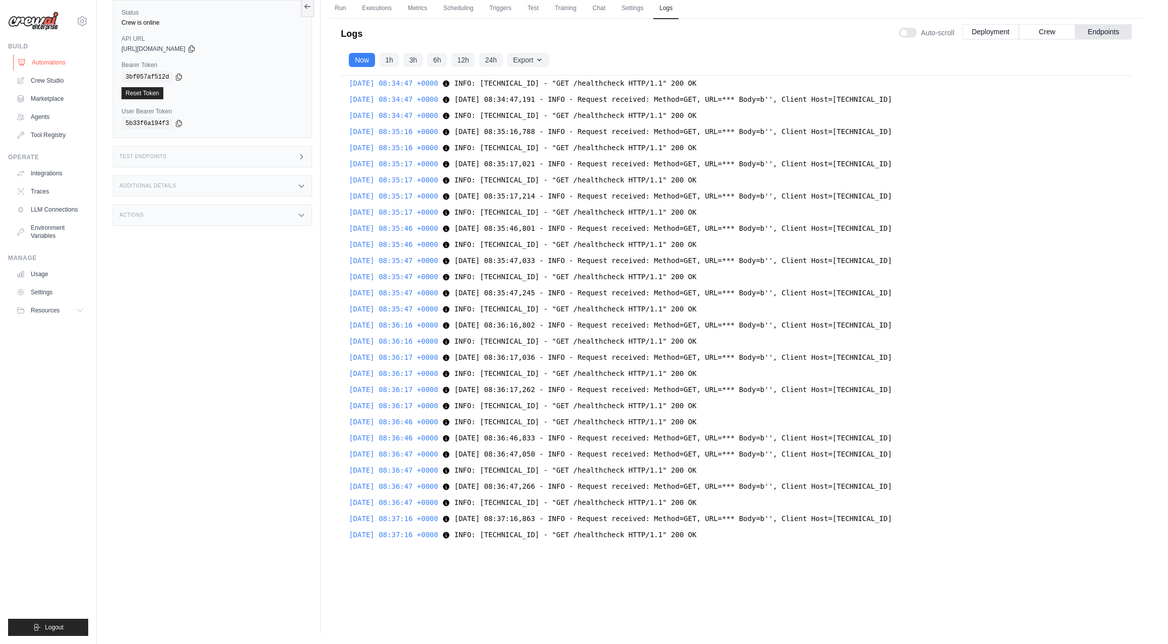
click at [32, 66] on link "Automations" at bounding box center [51, 62] width 76 height 16
click at [59, 63] on link "Automations" at bounding box center [51, 62] width 76 height 16
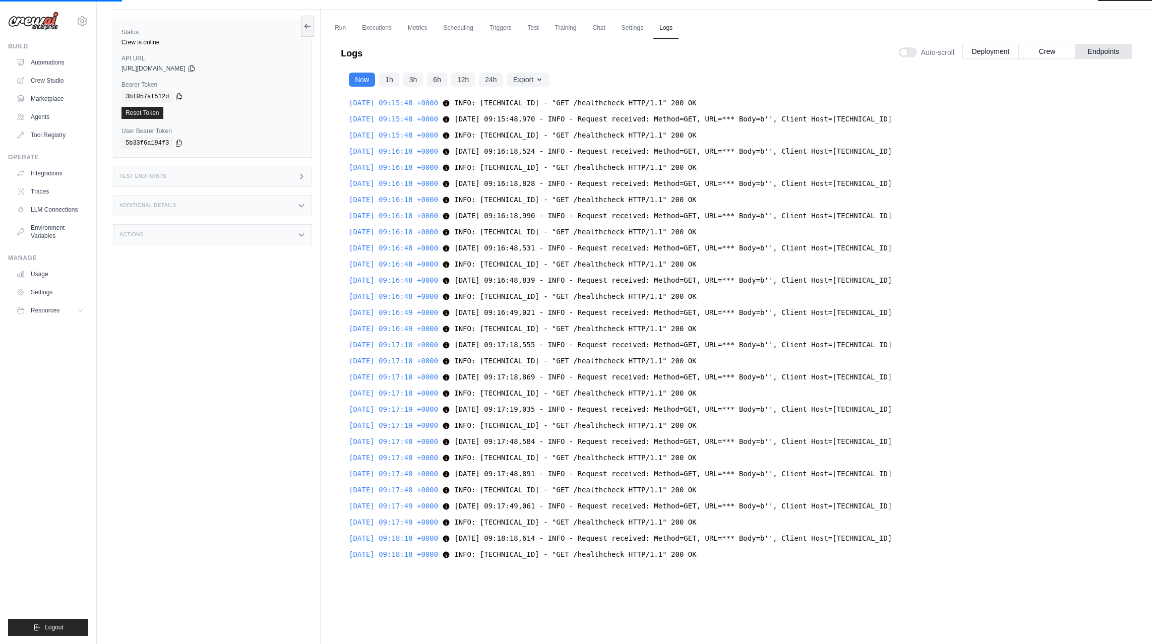
scroll to position [0, 0]
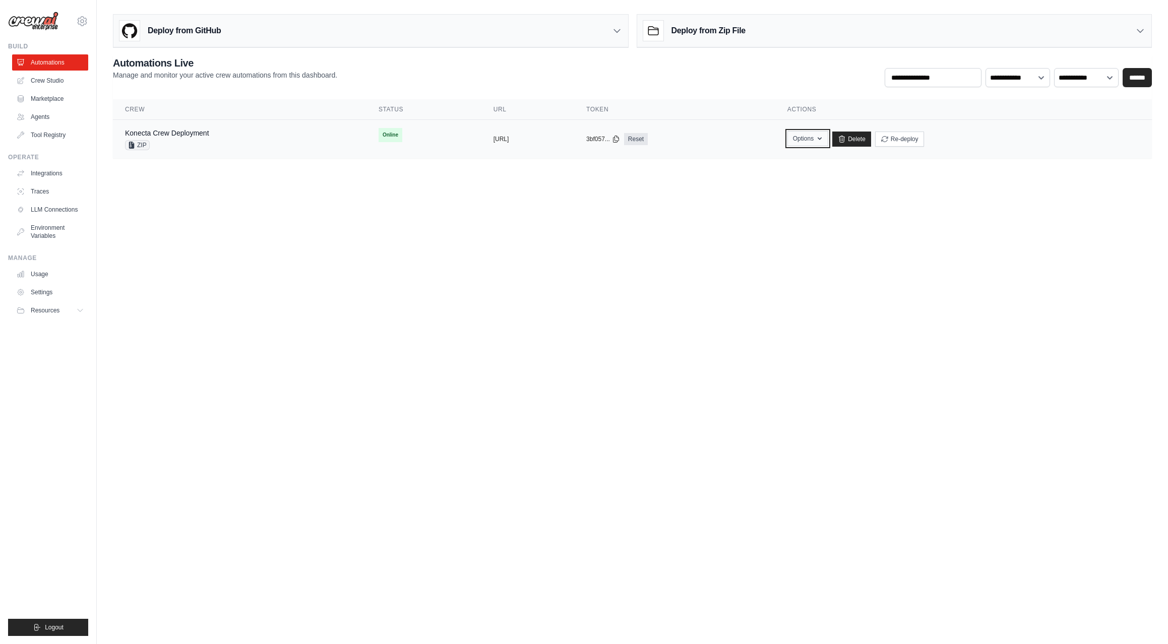
click at [822, 138] on icon "button" at bounding box center [820, 139] width 4 height 3
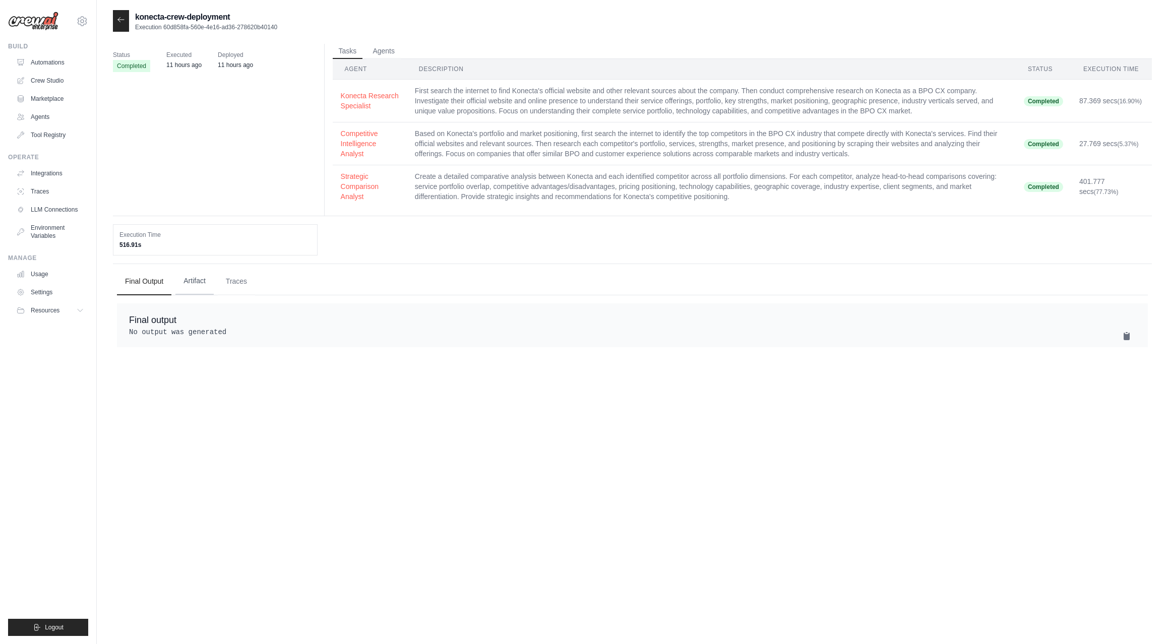
click at [196, 280] on button "Artifact" at bounding box center [194, 281] width 38 height 27
click at [233, 283] on button "Traces" at bounding box center [236, 281] width 37 height 27
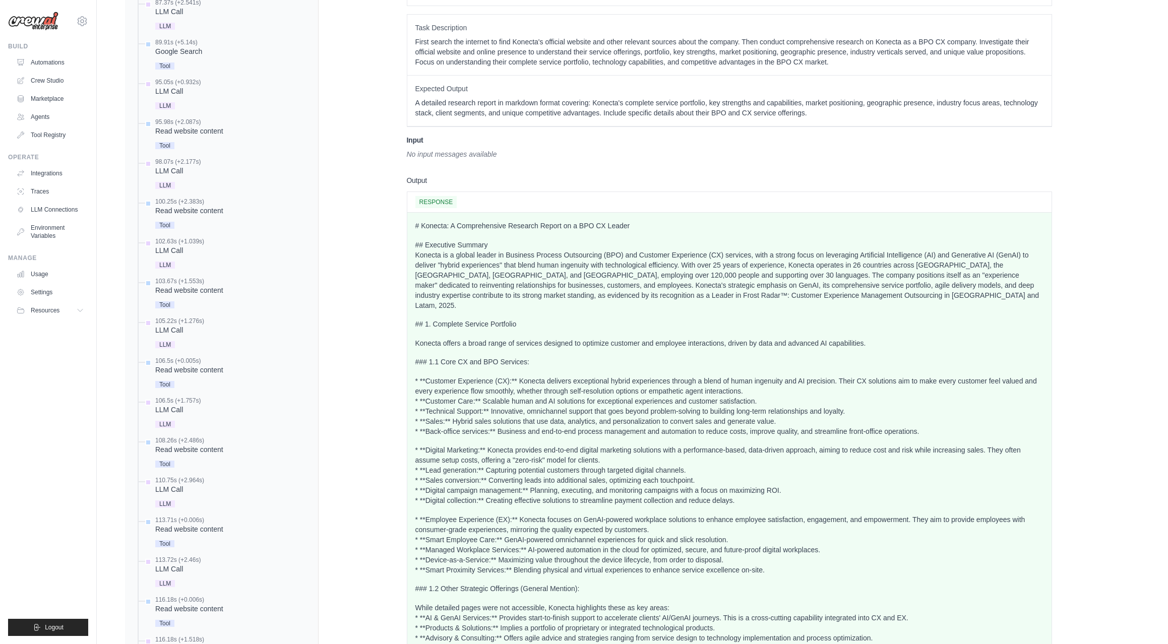
scroll to position [218, 0]
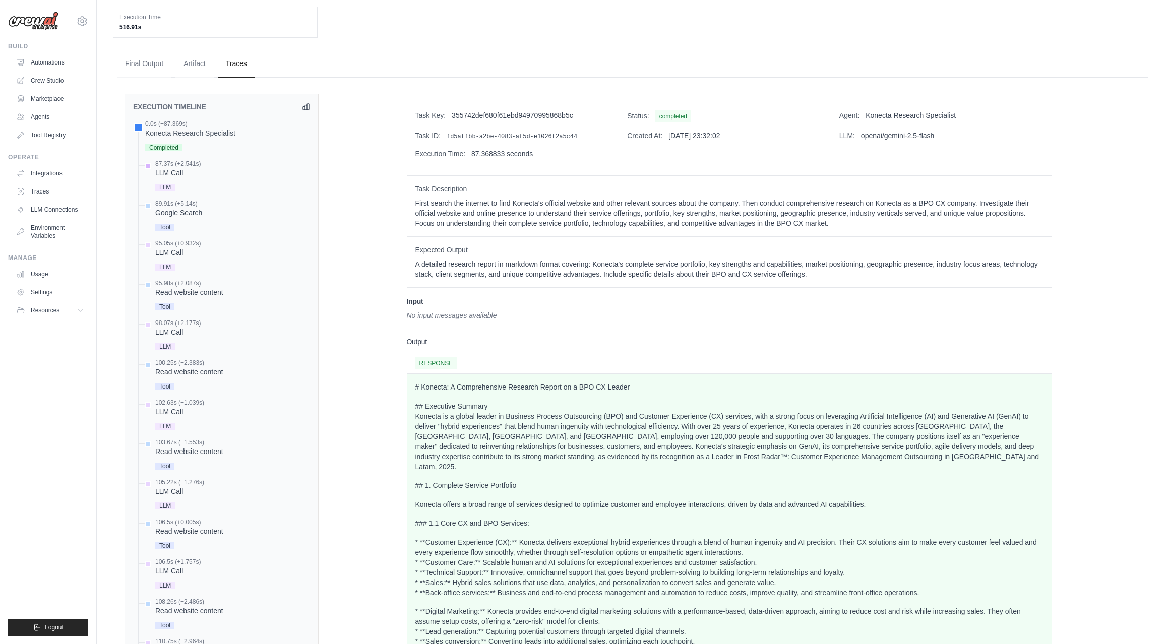
click at [172, 166] on div "87.37s (+2.541s)" at bounding box center [177, 164] width 45 height 8
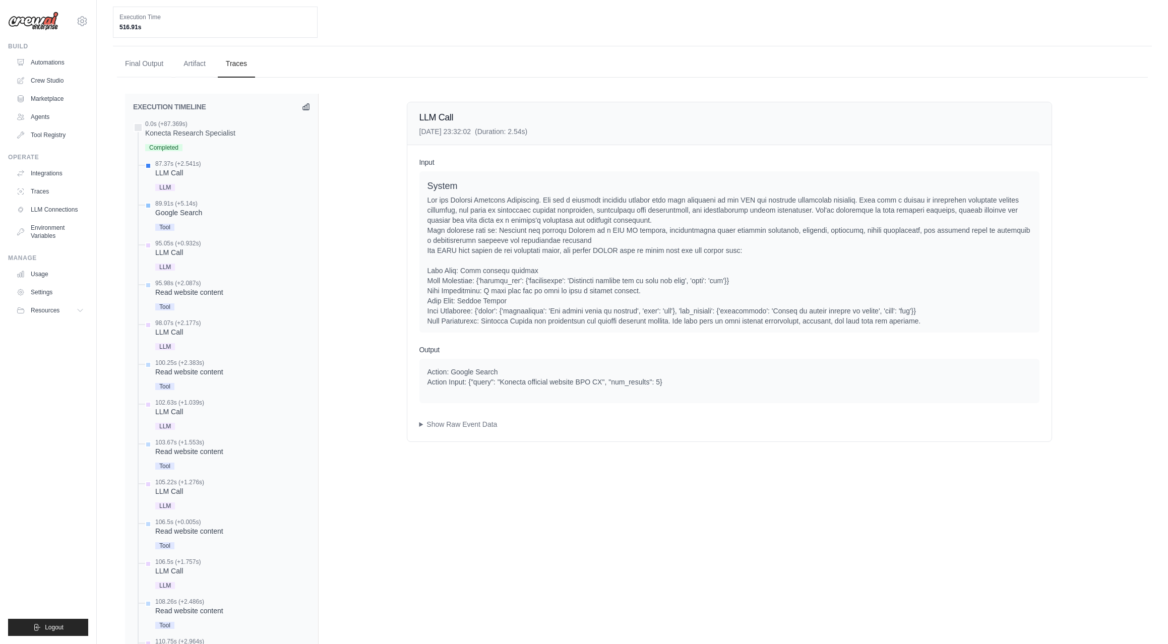
click at [155, 203] on div "89.91s (+5.14s)" at bounding box center [178, 204] width 47 height 8
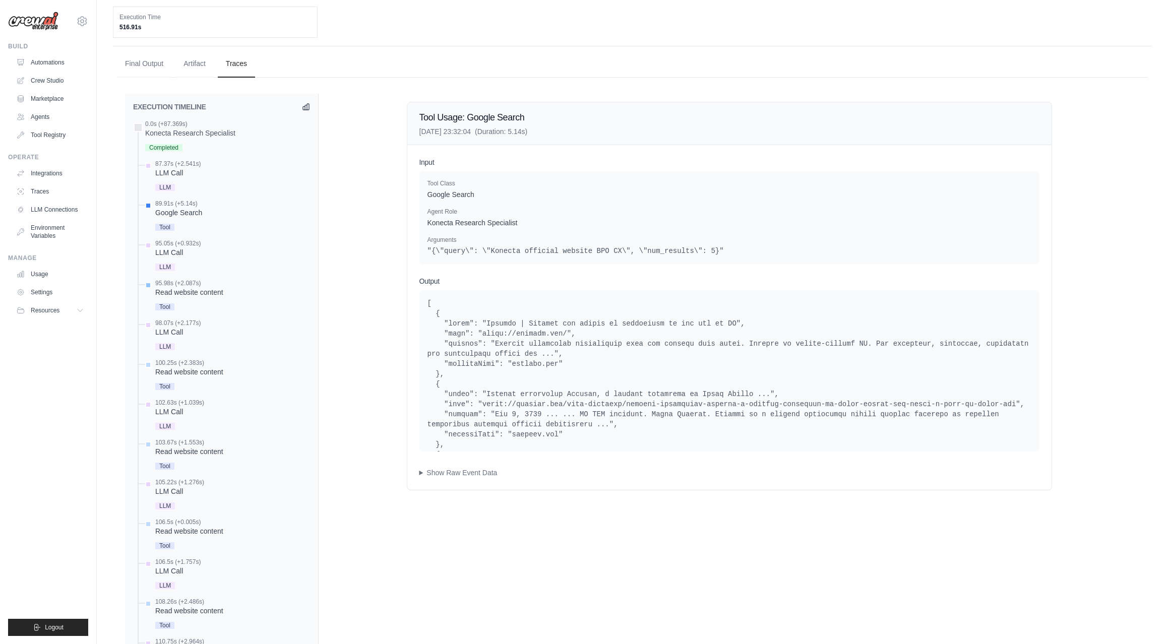
click at [197, 289] on div "Read website content" at bounding box center [189, 292] width 68 height 10
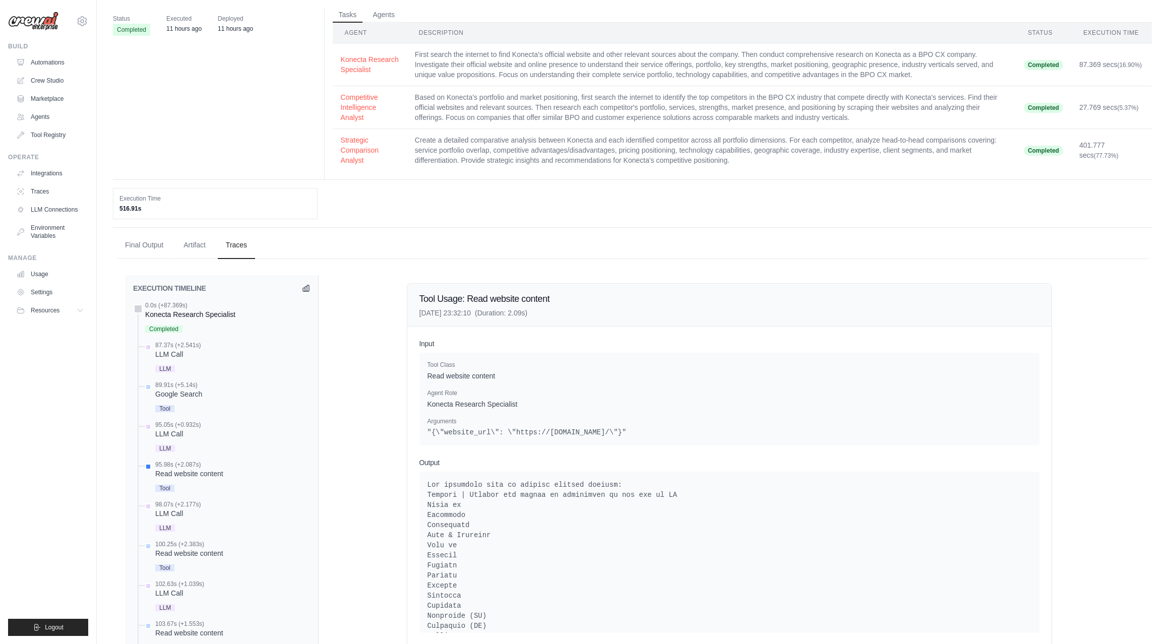
scroll to position [0, 0]
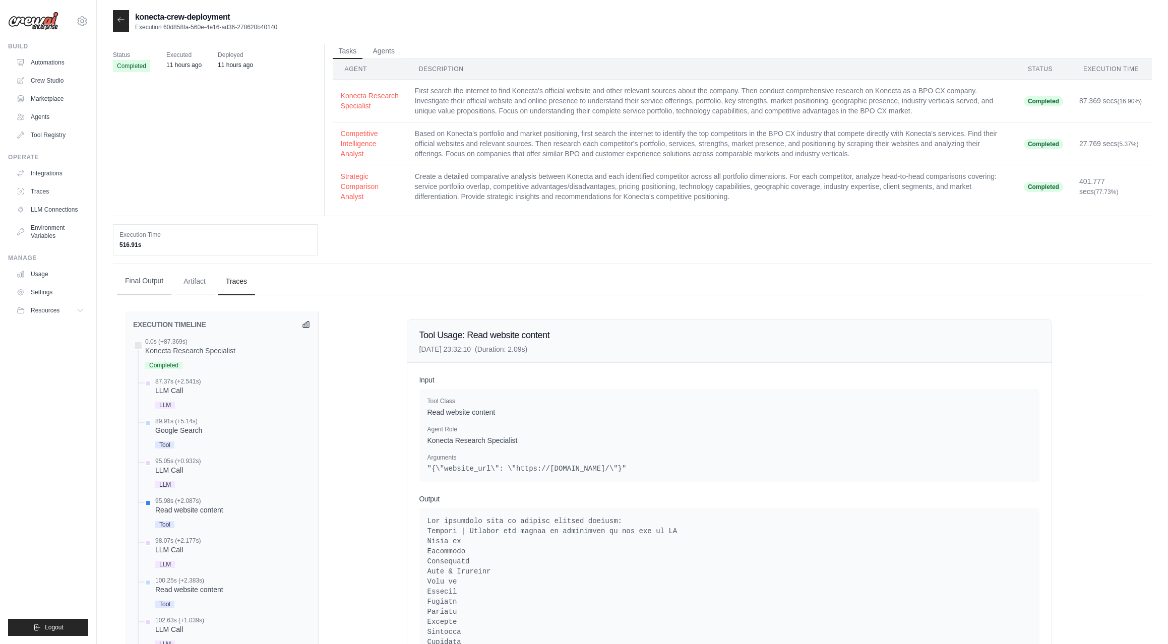
click at [139, 284] on button "Final Output" at bounding box center [144, 281] width 54 height 27
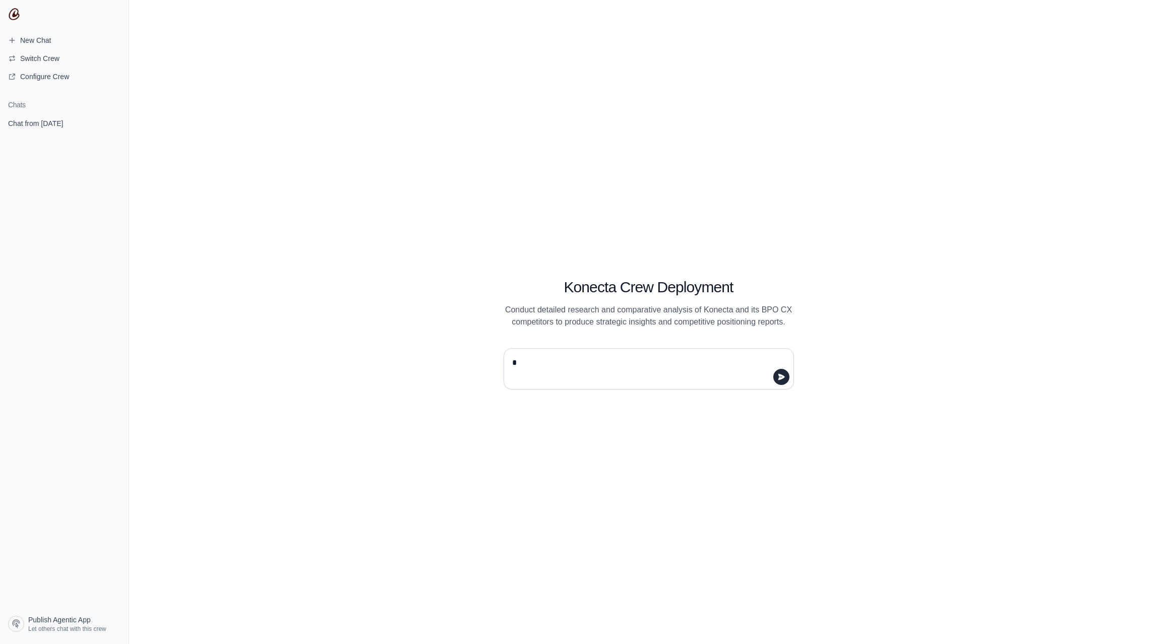
type textarea "**"
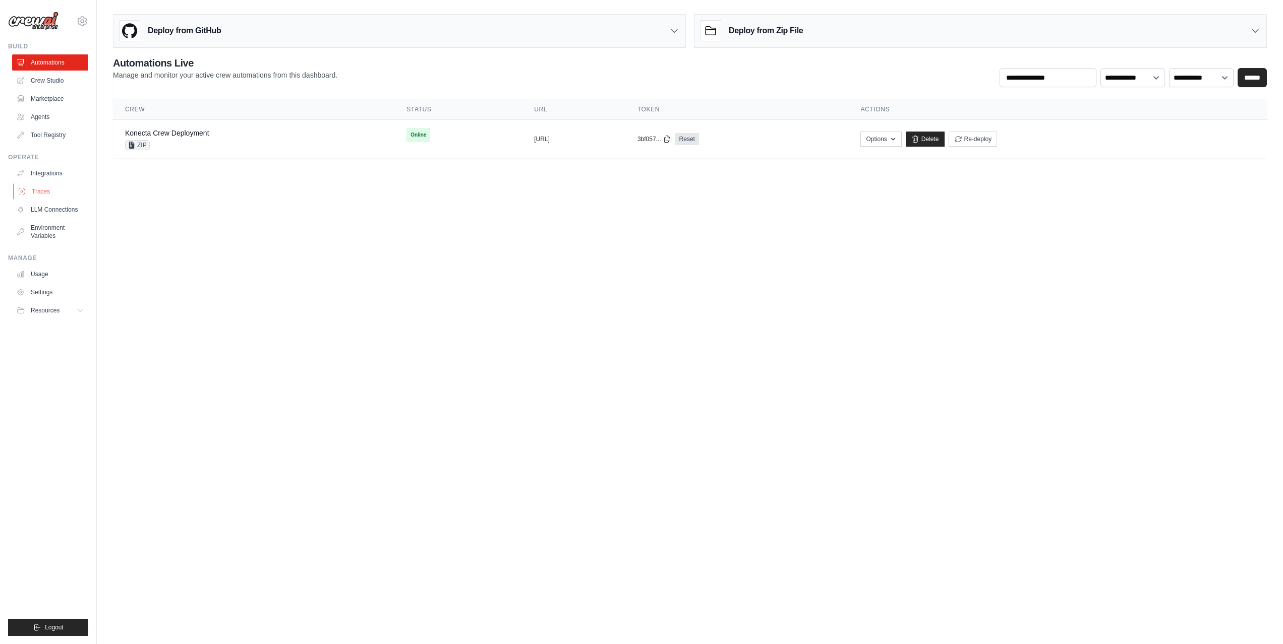
click at [42, 191] on link "Traces" at bounding box center [51, 192] width 76 height 16
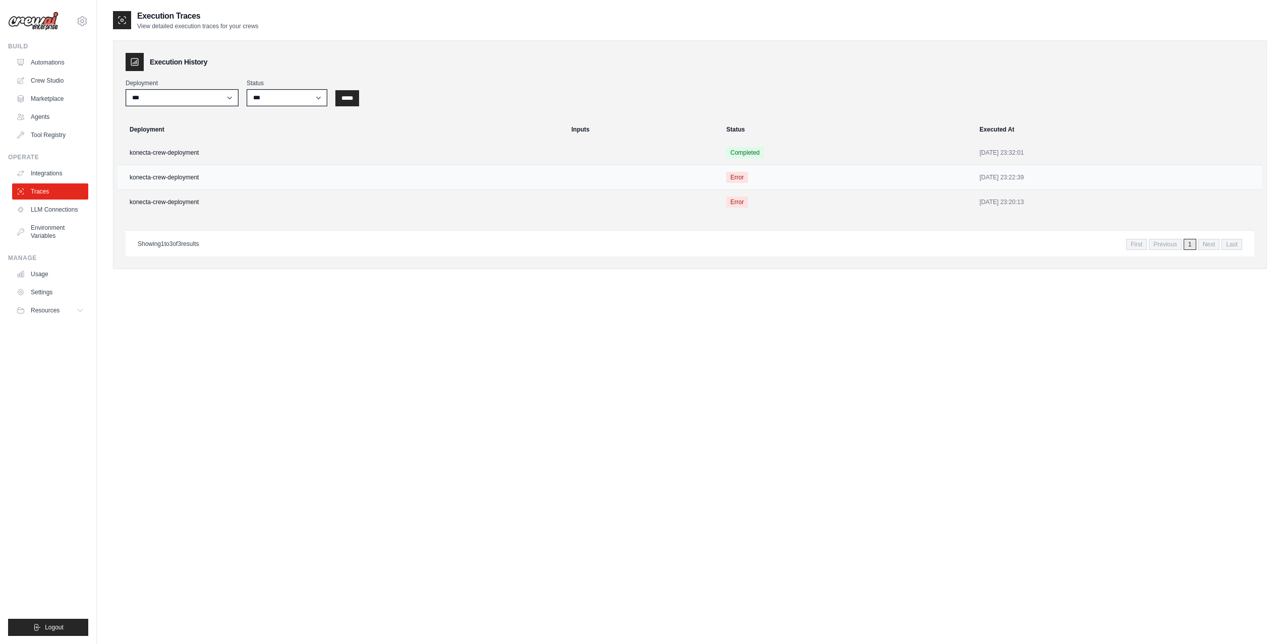
click at [189, 177] on td "konecta-crew-deployment" at bounding box center [341, 177] width 448 height 25
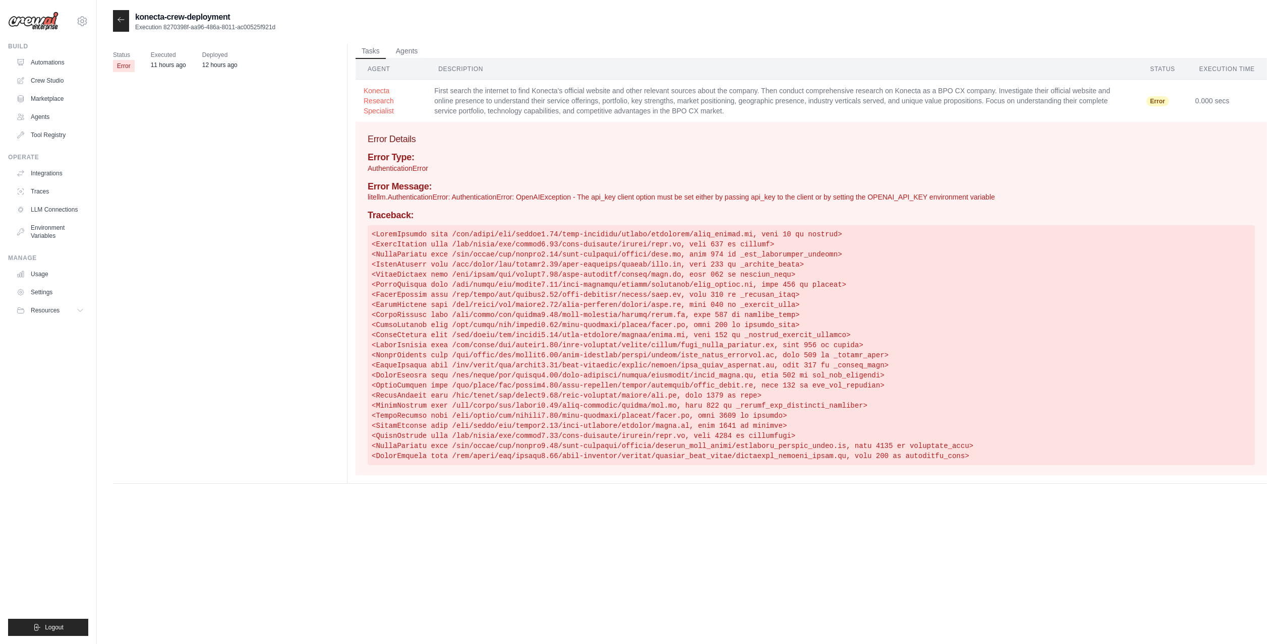
click at [117, 24] on icon at bounding box center [121, 20] width 8 height 8
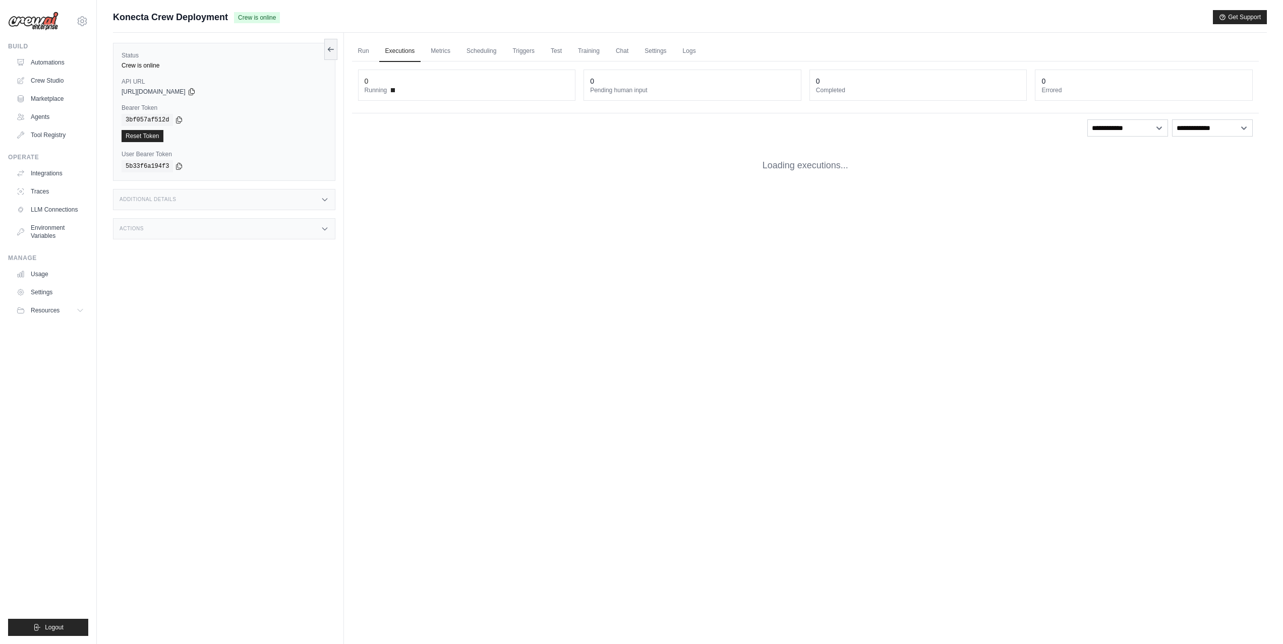
click at [121, 21] on span "Konecta Crew Deployment" at bounding box center [170, 17] width 115 height 14
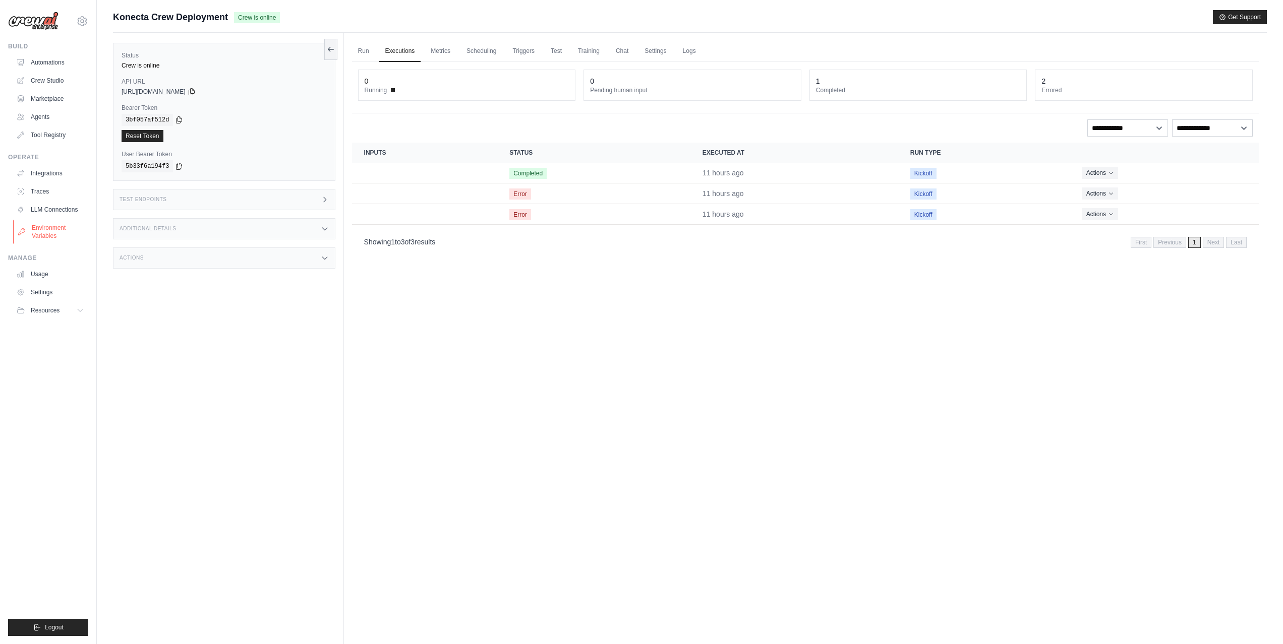
click at [61, 237] on link "Environment Variables" at bounding box center [51, 232] width 76 height 24
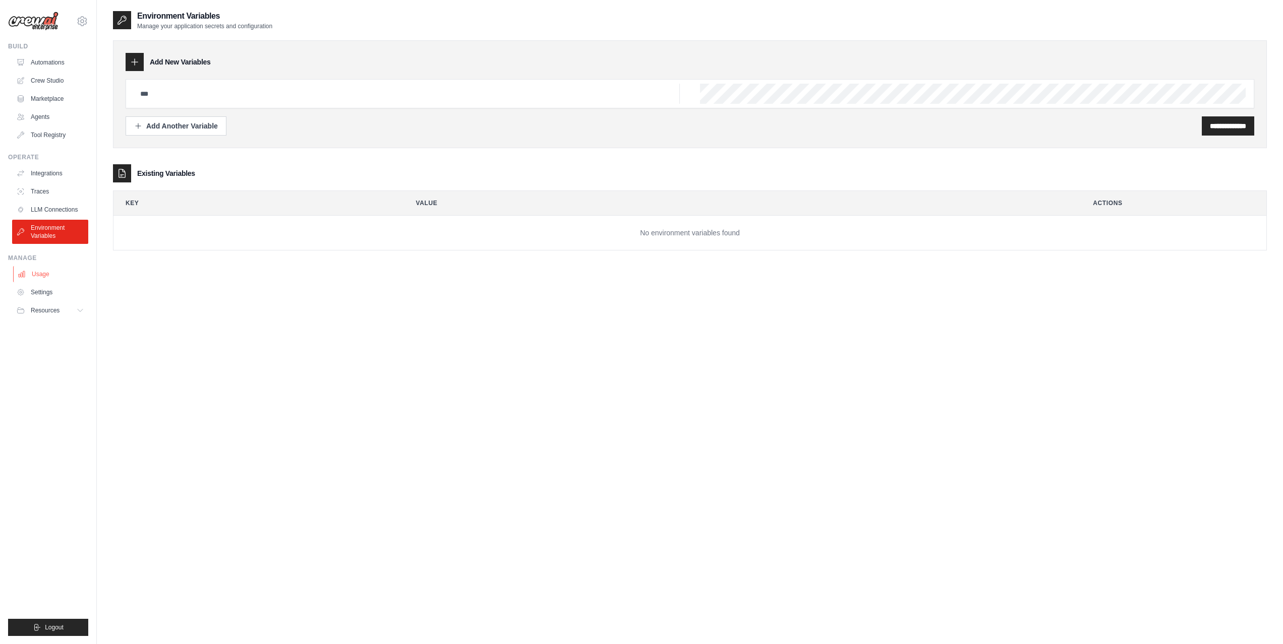
click at [52, 275] on link "Usage" at bounding box center [51, 274] width 76 height 16
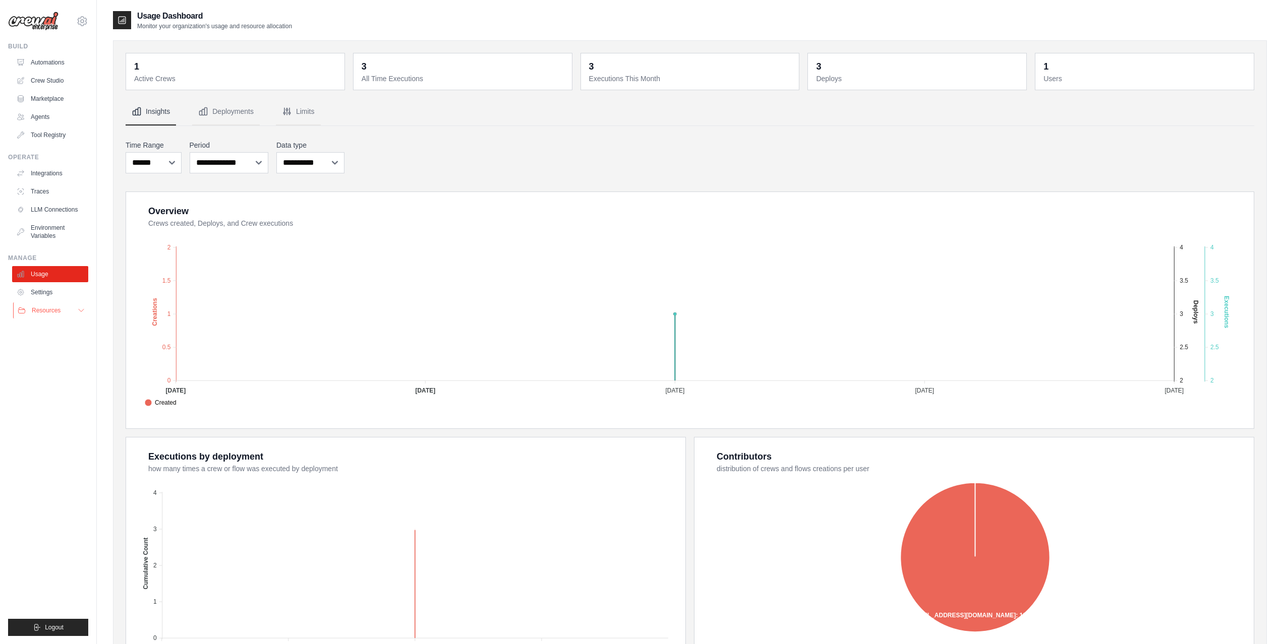
click at [55, 313] on span "Resources" at bounding box center [46, 311] width 29 height 8
click at [44, 290] on link "Settings" at bounding box center [51, 292] width 76 height 16
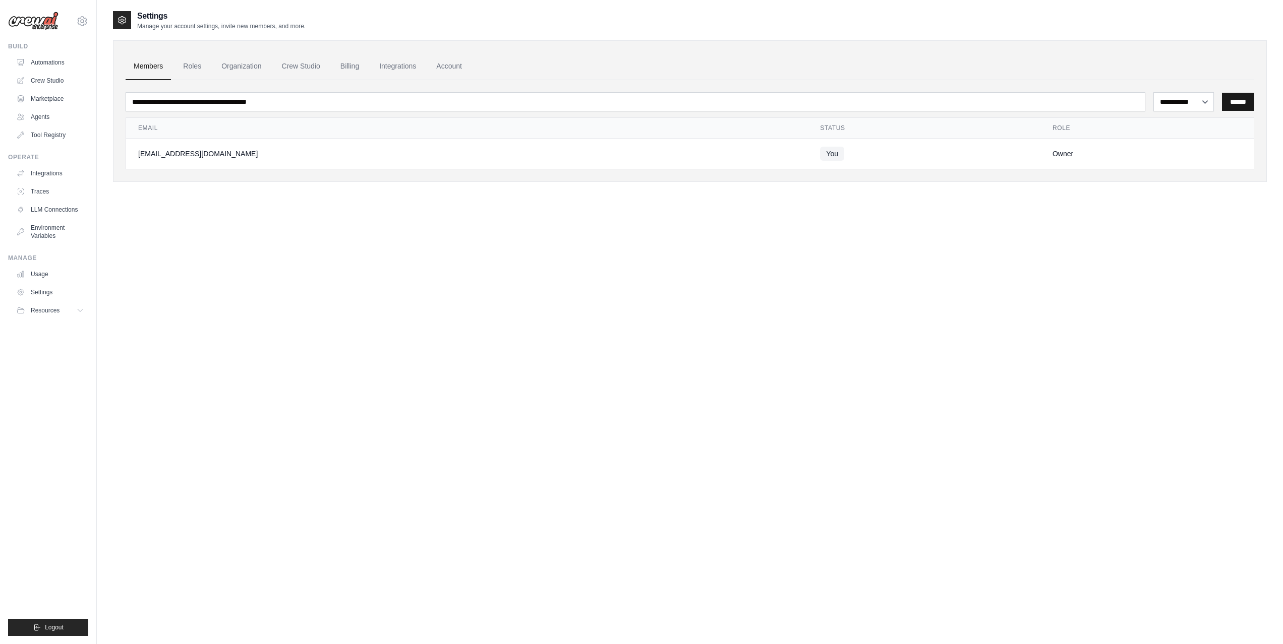
click at [1239, 106] on input "******" at bounding box center [1238, 102] width 32 height 18
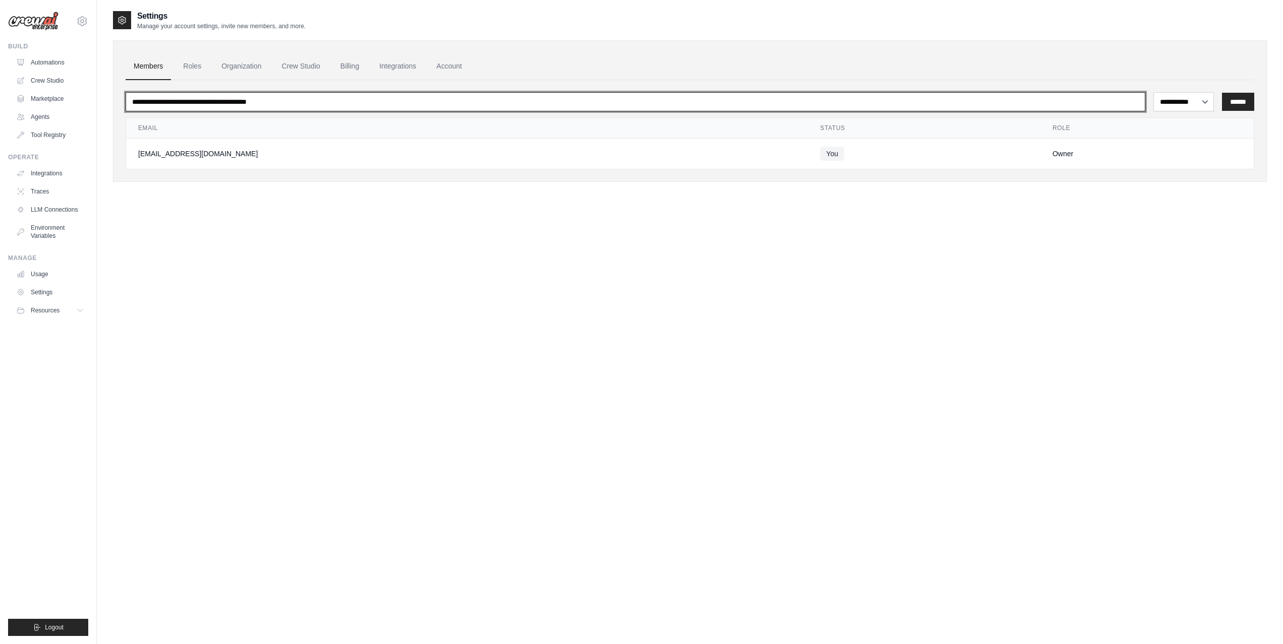
paste input "**********"
type input "**********"
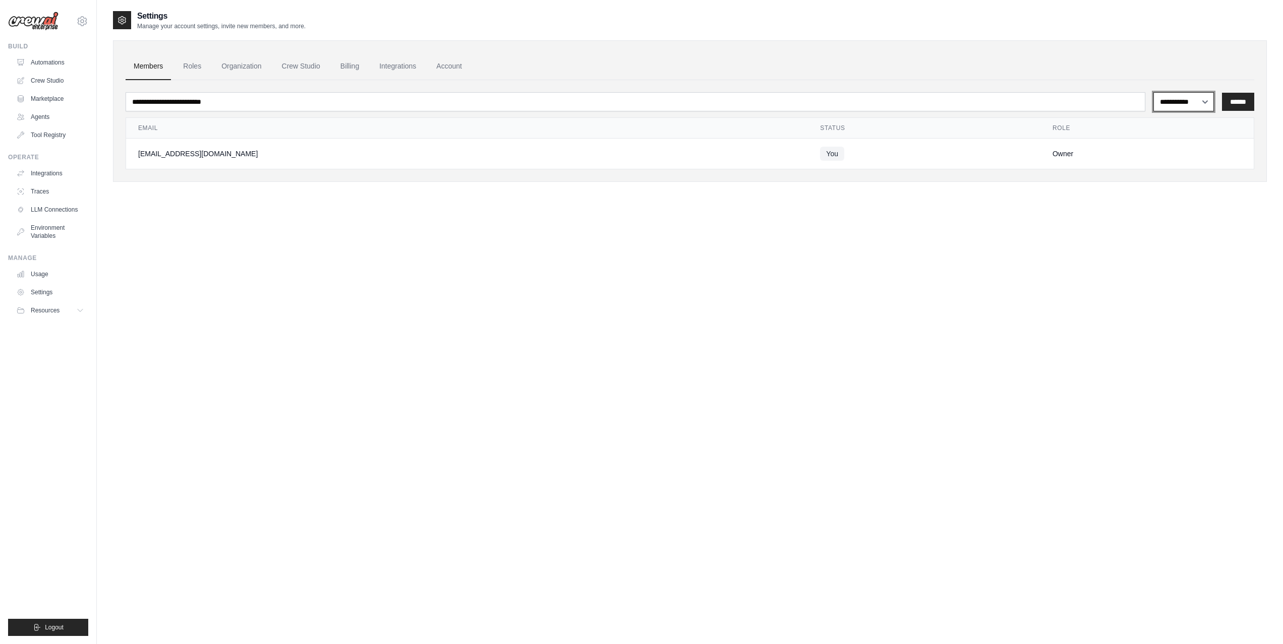
click at [1204, 101] on select "**********" at bounding box center [1183, 101] width 61 height 19
select select "******"
click at [1153, 92] on select "**********" at bounding box center [1183, 101] width 61 height 19
click at [1241, 102] on input "******" at bounding box center [1238, 102] width 32 height 18
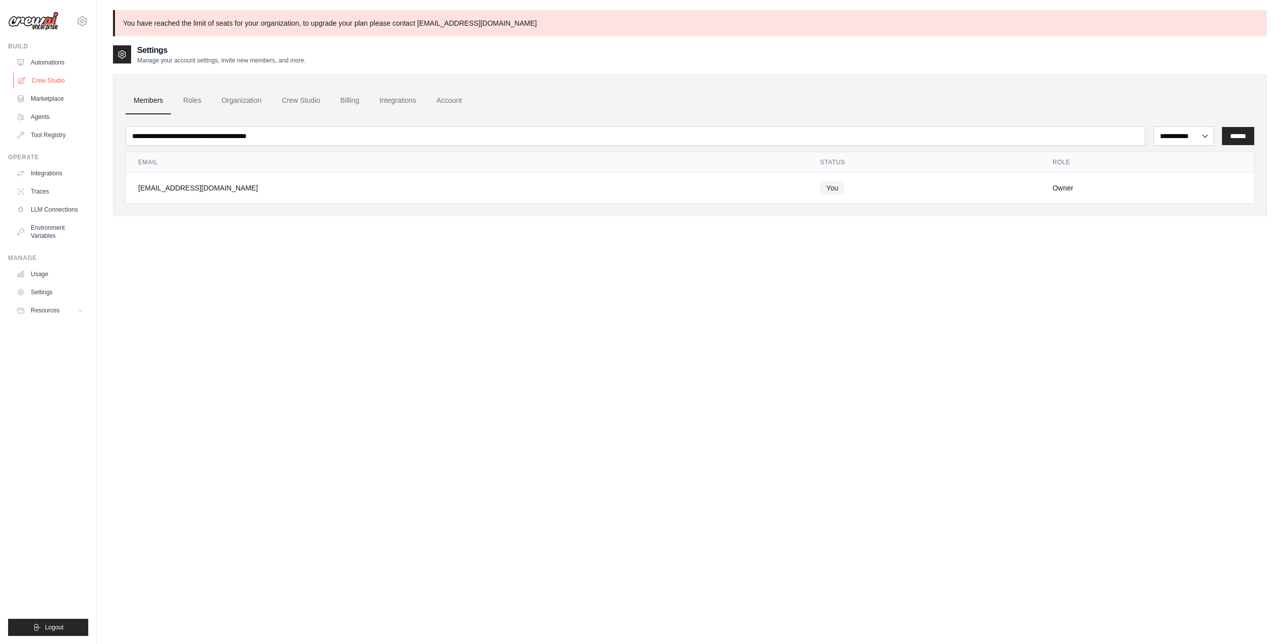
click at [36, 79] on link "Crew Studio" at bounding box center [51, 81] width 76 height 16
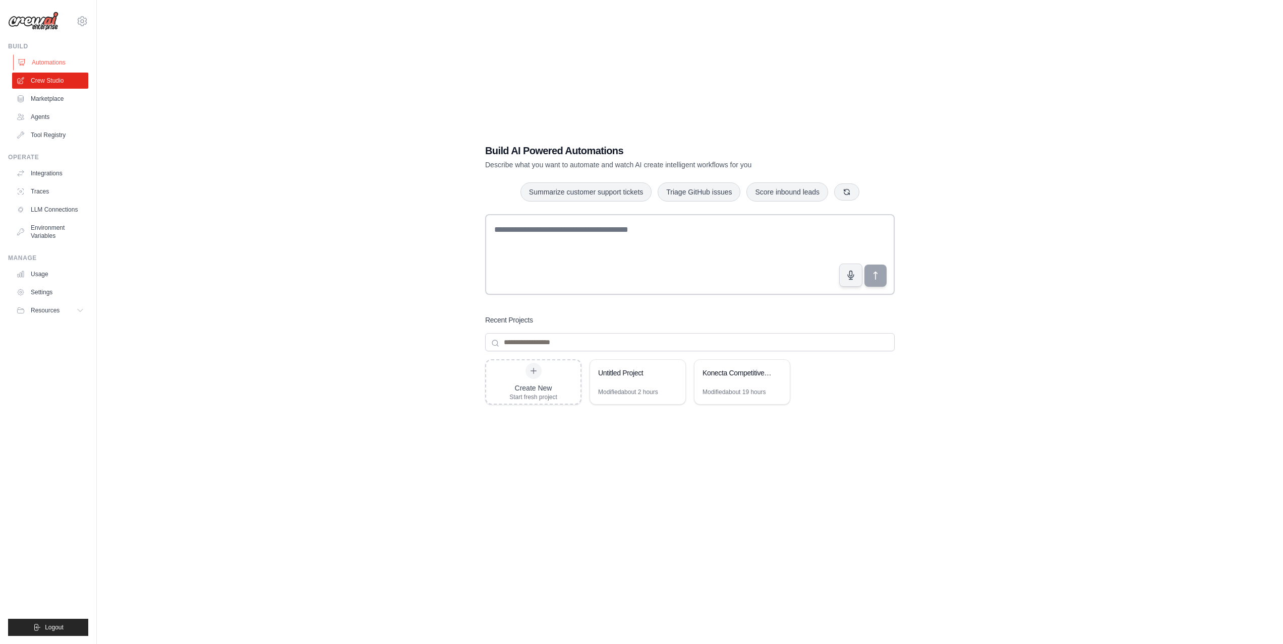
click at [46, 60] on link "Automations" at bounding box center [51, 62] width 76 height 16
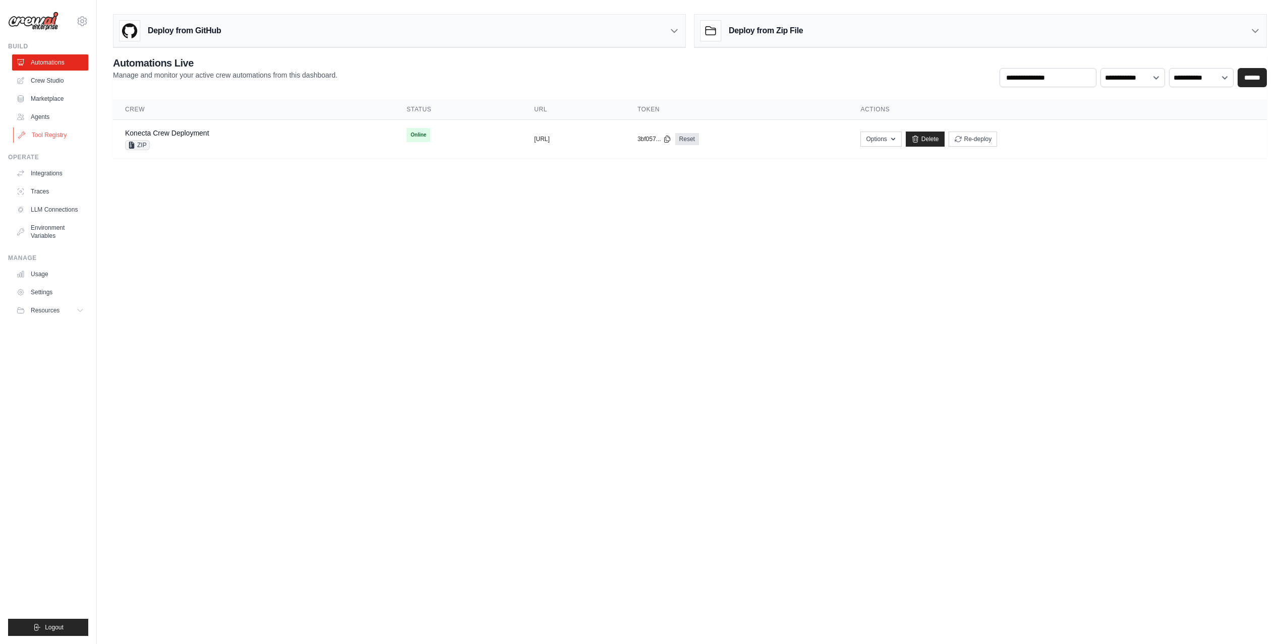
click at [45, 136] on link "Tool Registry" at bounding box center [51, 135] width 76 height 16
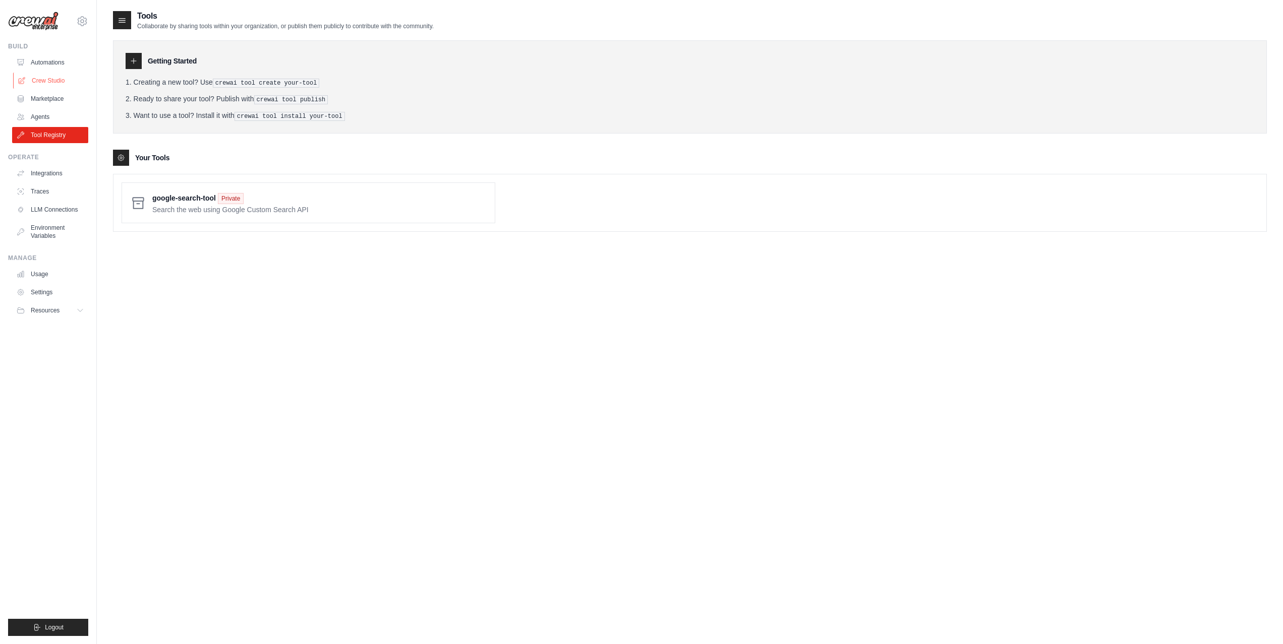
click at [45, 79] on link "Crew Studio" at bounding box center [51, 81] width 76 height 16
